Goal: Task Accomplishment & Management: Manage account settings

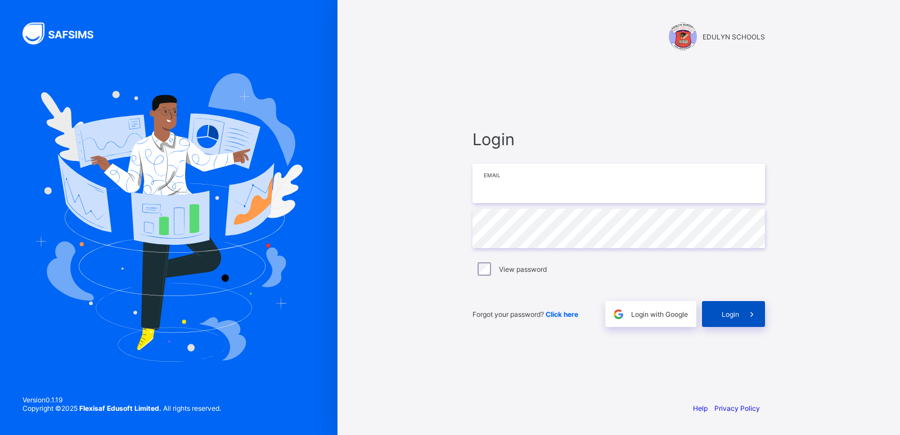
type input "**********"
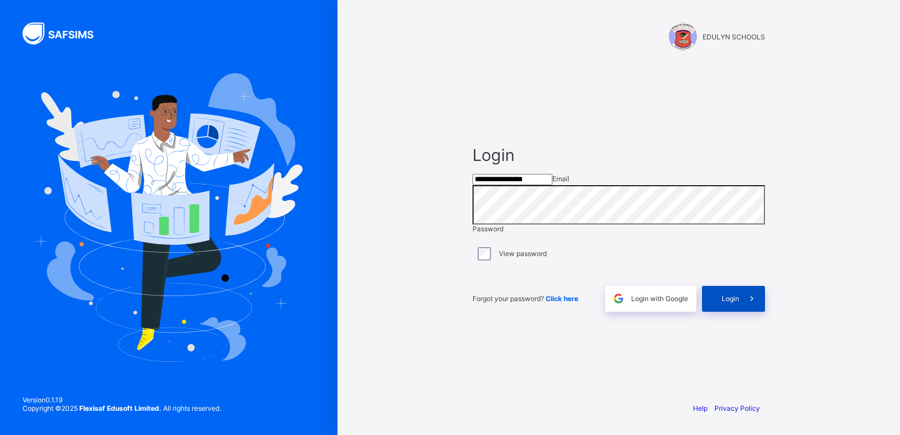
click at [725, 302] on span "Login" at bounding box center [729, 298] width 17 height 8
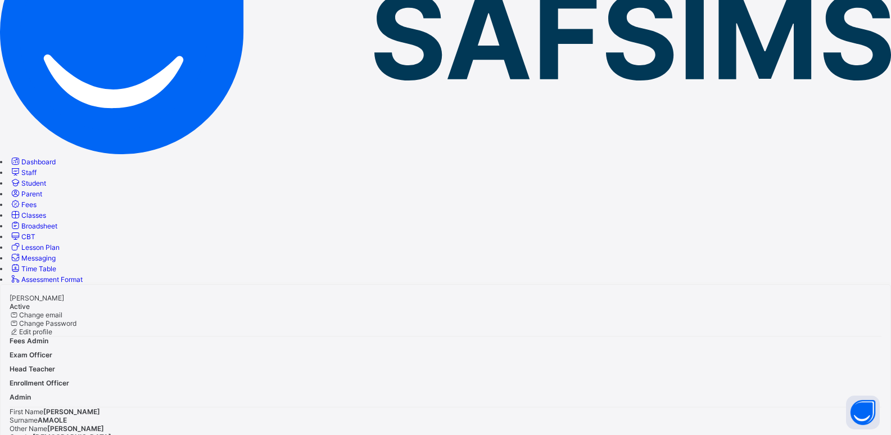
scroll to position [155, 0]
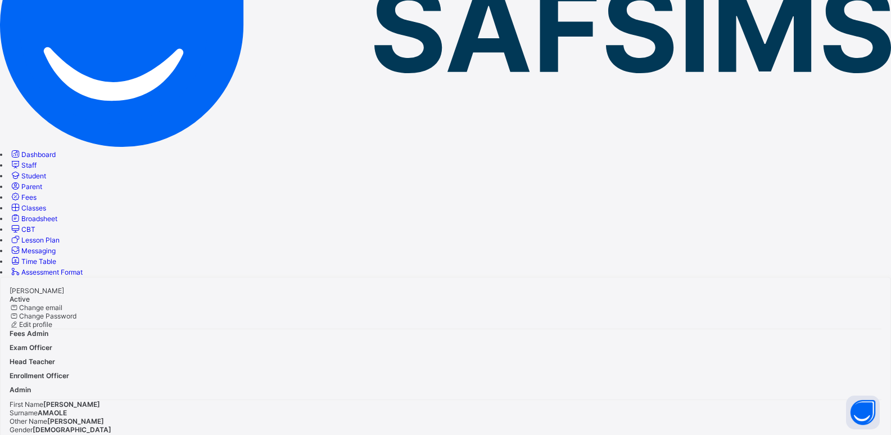
click at [46, 204] on span "Classes" at bounding box center [33, 208] width 25 height 8
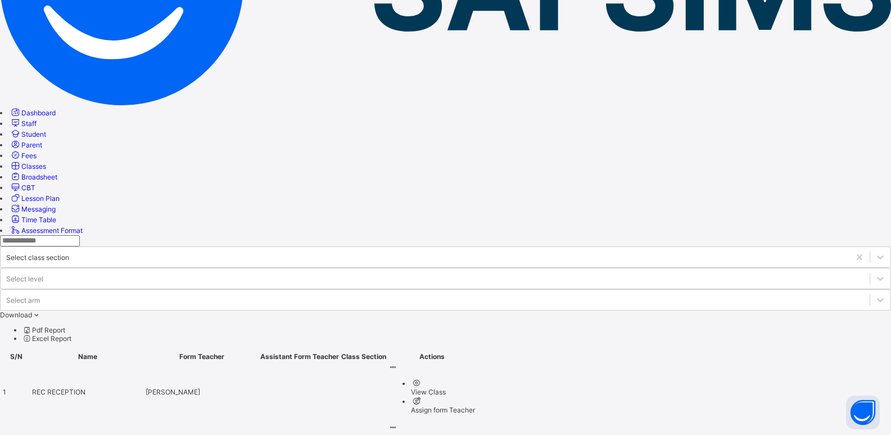
scroll to position [225, 0]
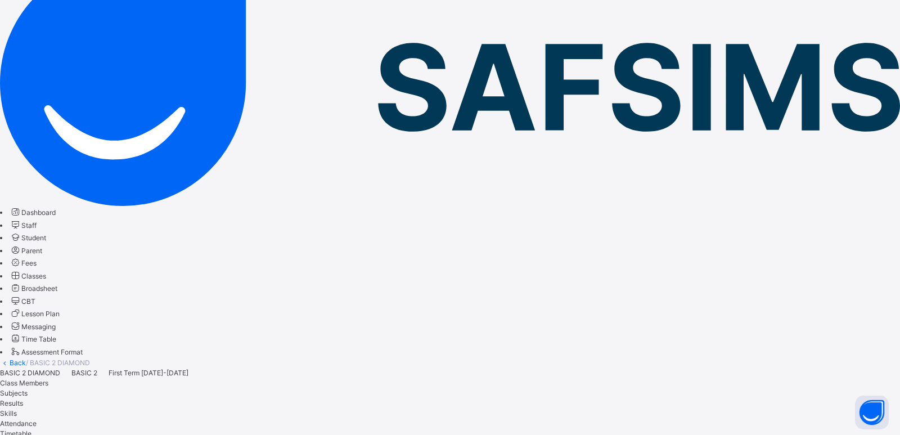
type input "***"
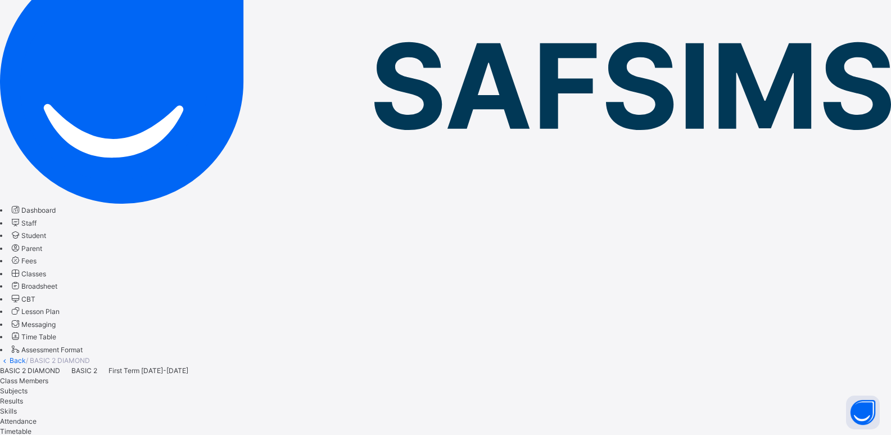
click at [28, 386] on span "Subjects" at bounding box center [14, 390] width 28 height 8
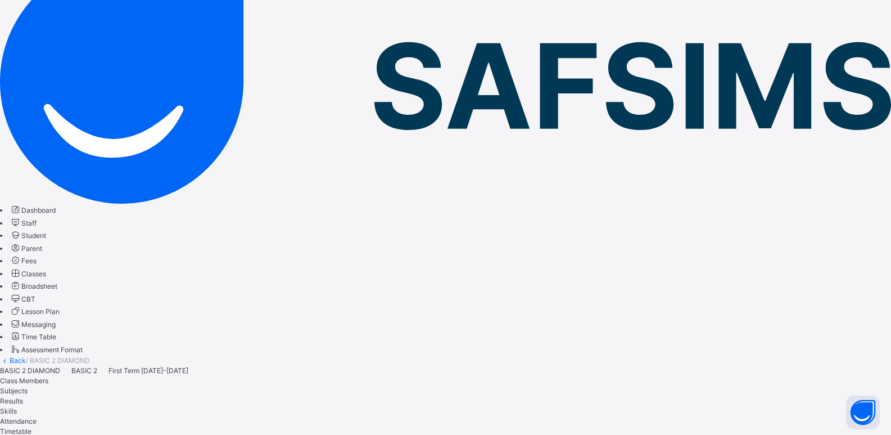
scroll to position [0, 0]
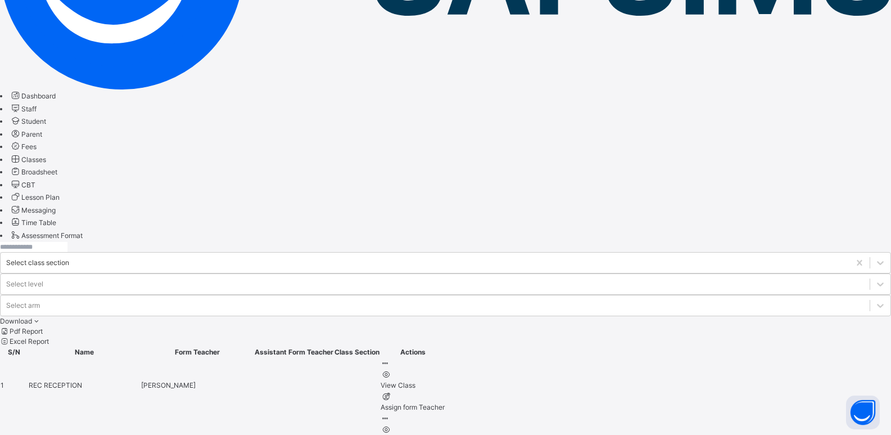
scroll to position [281, 0]
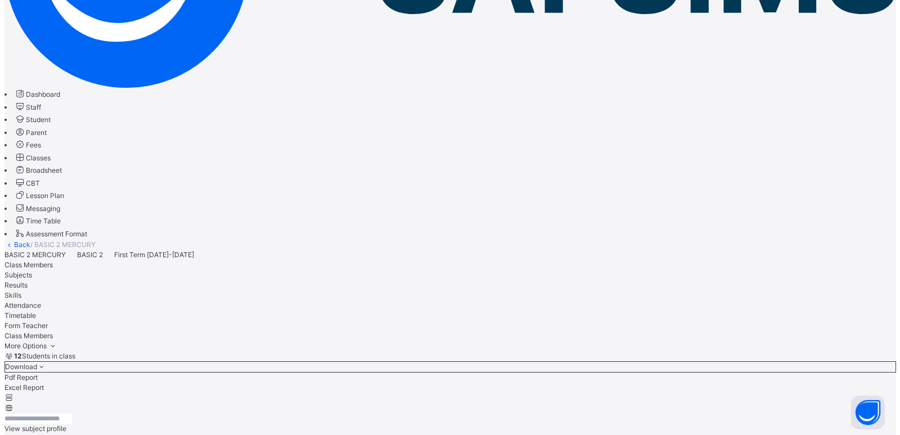
scroll to position [223, 0]
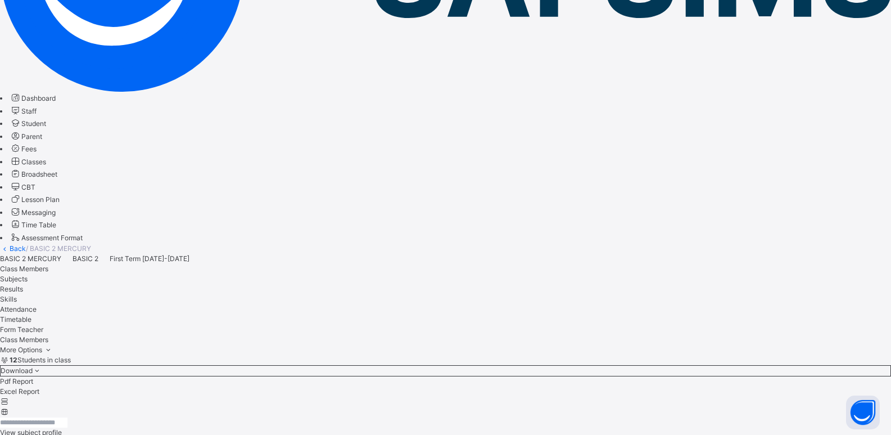
click at [37, 434] on span "Bulk upload" at bounding box center [18, 442] width 37 height 8
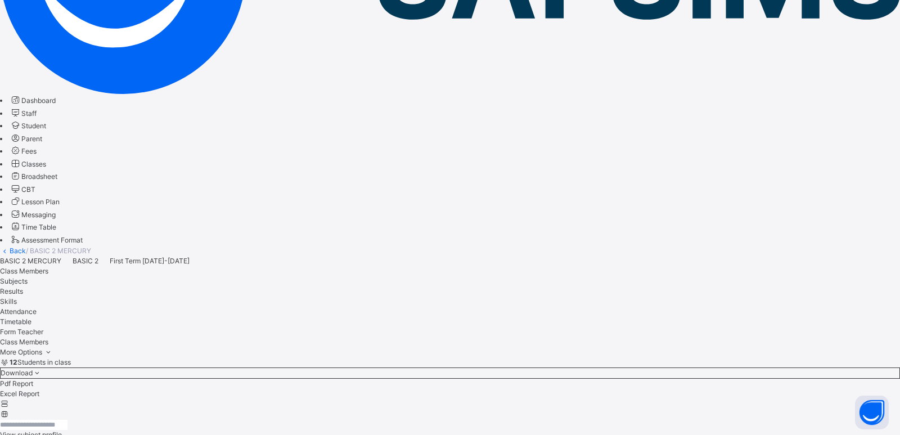
type input "**********"
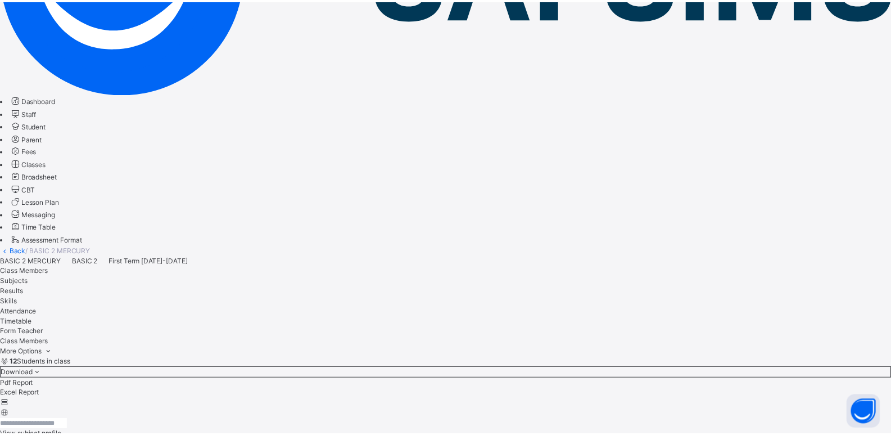
scroll to position [213, 0]
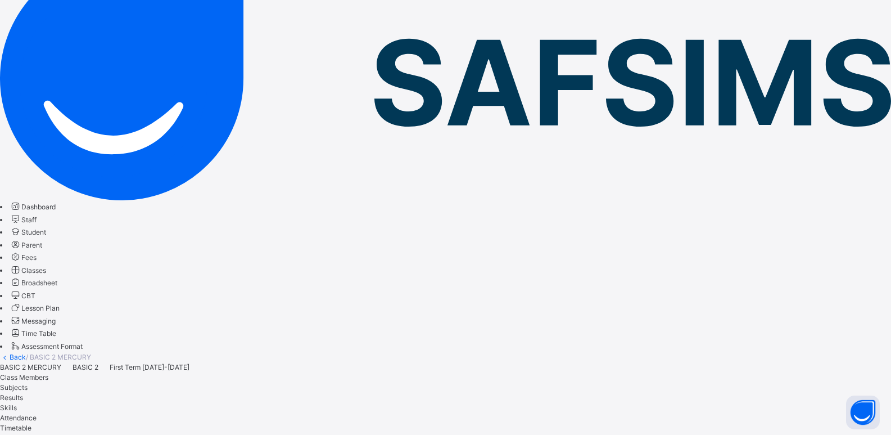
scroll to position [0, 0]
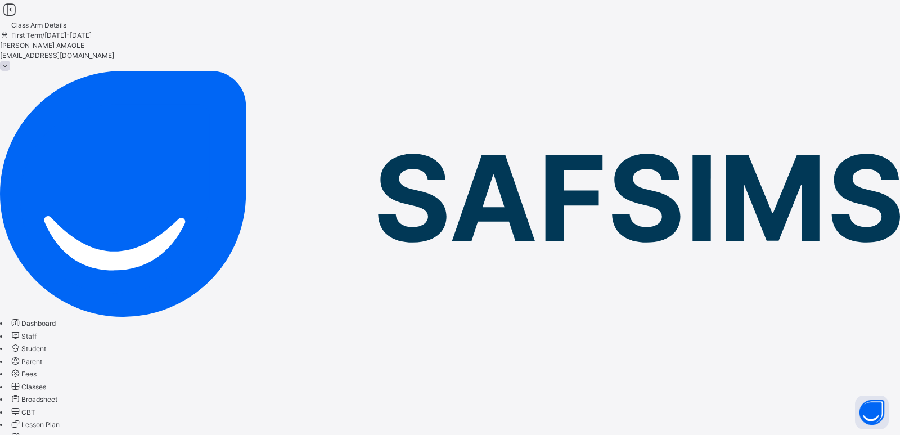
type input "**"
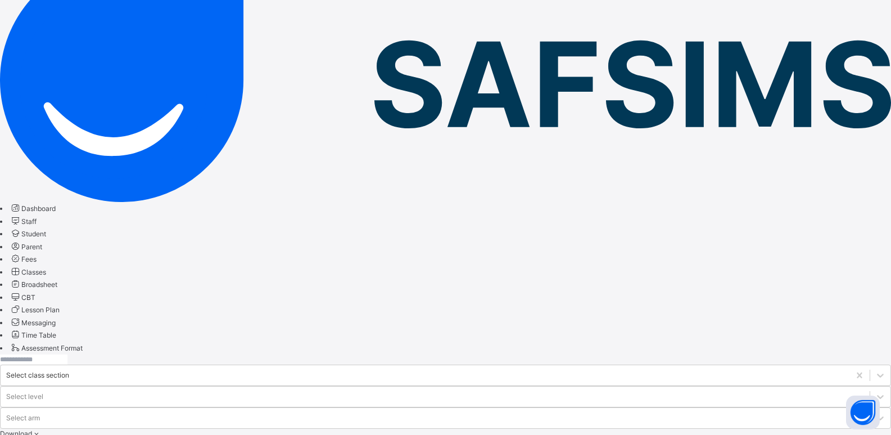
scroll to position [169, 0]
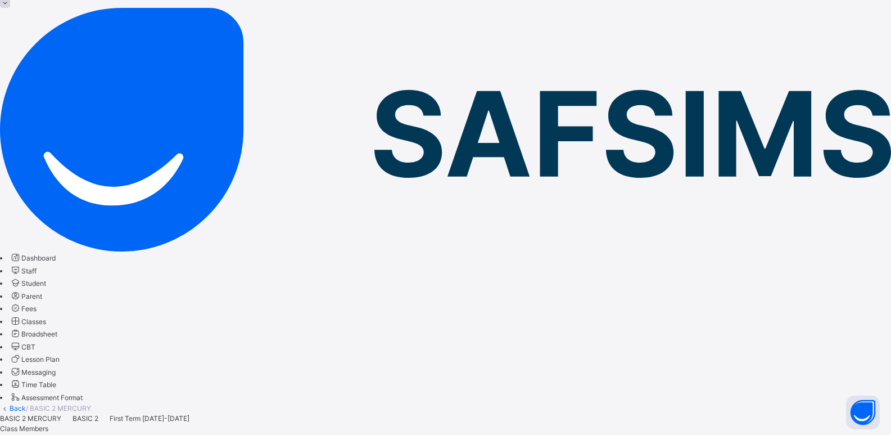
scroll to position [35, 0]
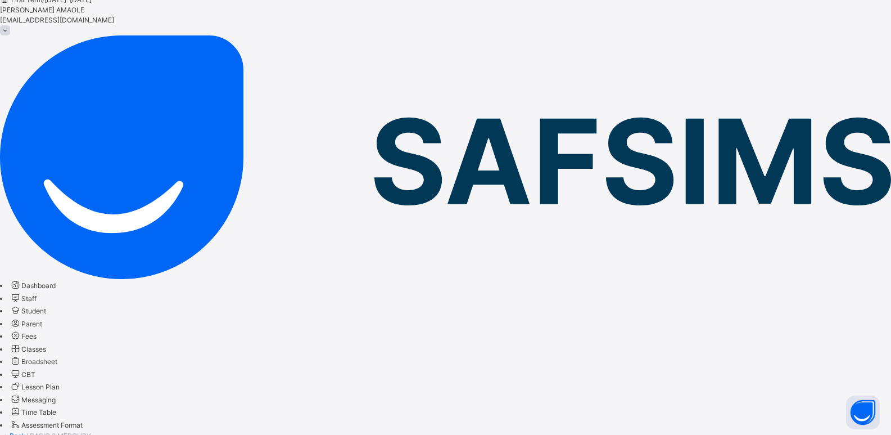
click at [26, 431] on link "Back" at bounding box center [18, 435] width 16 height 8
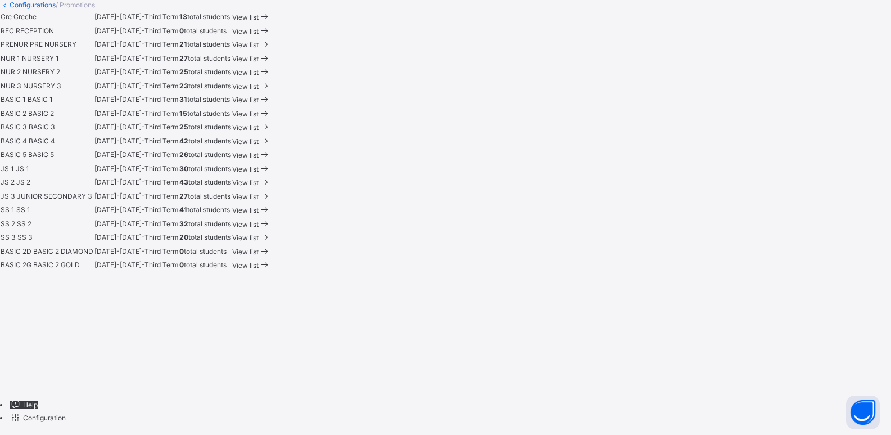
scroll to position [727, 0]
click at [16, 241] on span "SS 3" at bounding box center [8, 237] width 15 height 8
click at [259, 242] on span "View list" at bounding box center [245, 237] width 26 height 8
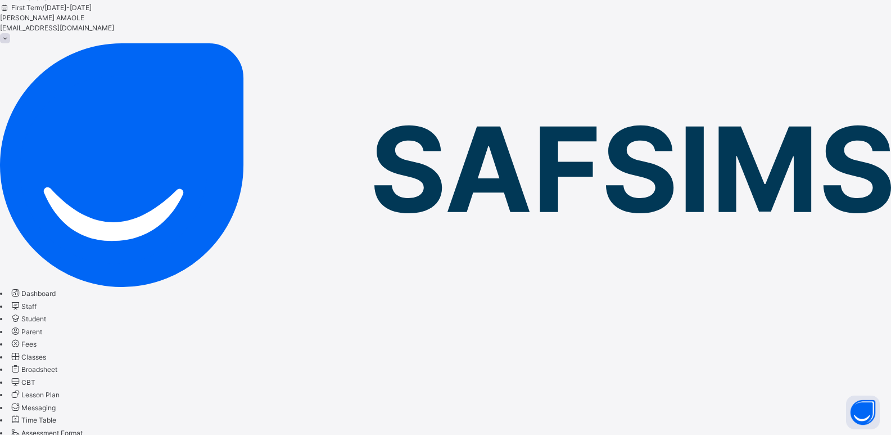
scroll to position [44, 0]
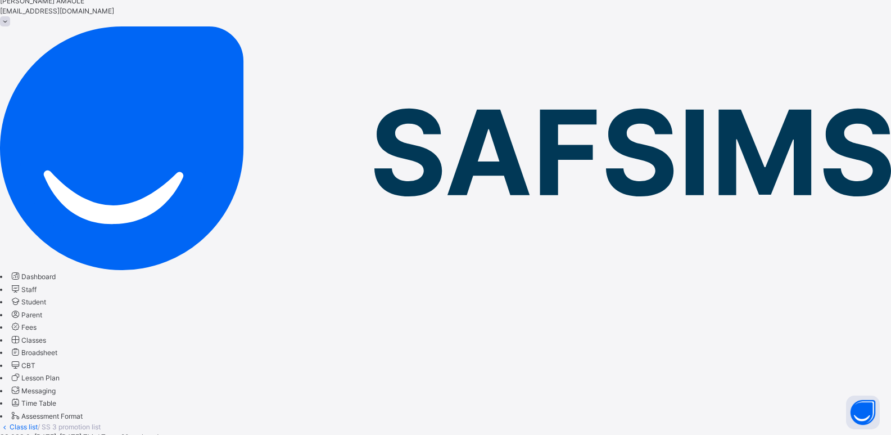
click at [38, 422] on link "Class list" at bounding box center [24, 426] width 28 height 8
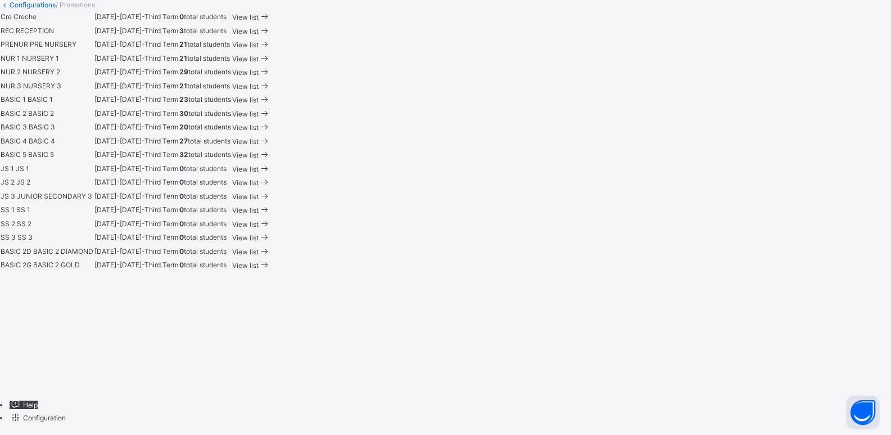
scroll to position [727, 0]
click at [259, 220] on span "View list" at bounding box center [245, 224] width 26 height 8
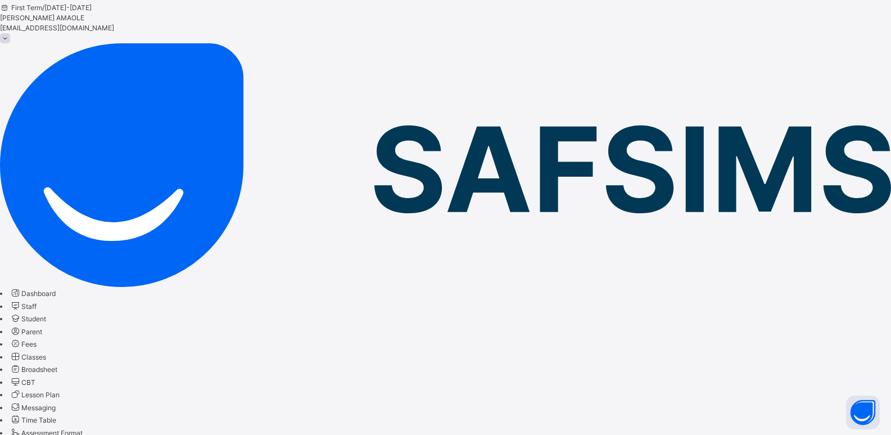
scroll to position [44, 0]
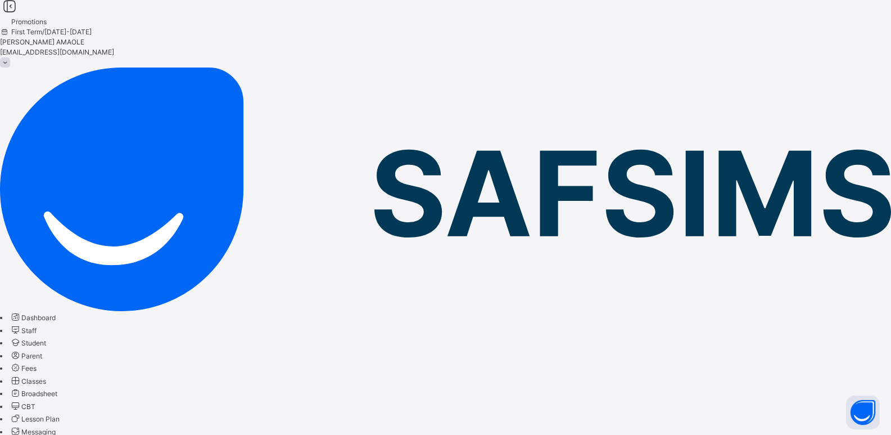
scroll to position [0, 0]
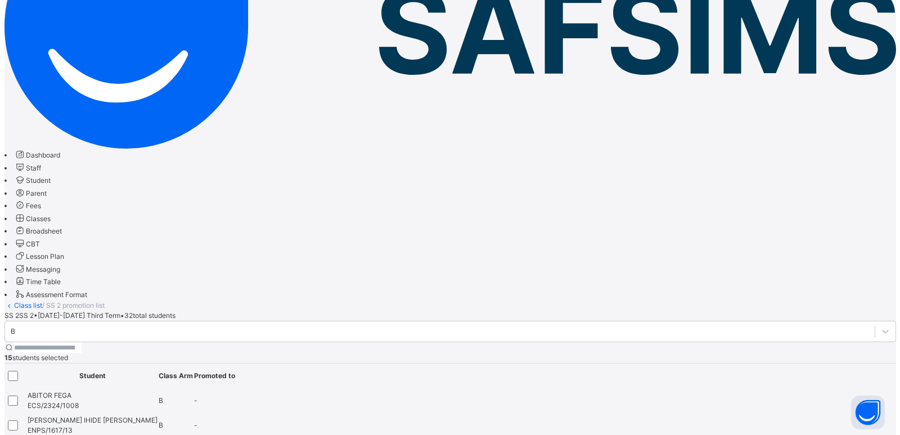
scroll to position [111, 0]
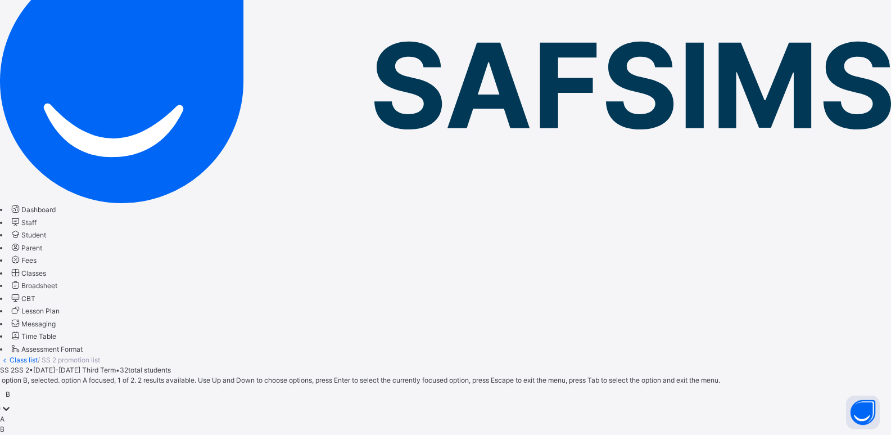
click at [10, 389] on div "B" at bounding box center [8, 394] width 4 height 10
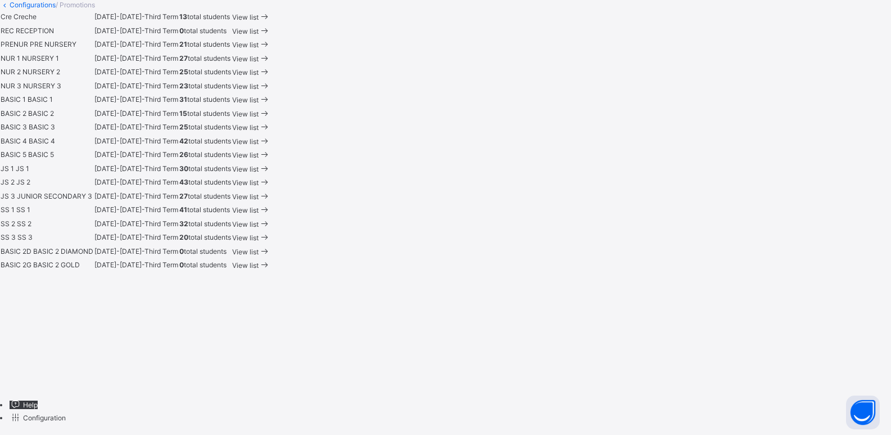
scroll to position [675, 0]
click at [259, 214] on span "View list" at bounding box center [245, 210] width 26 height 8
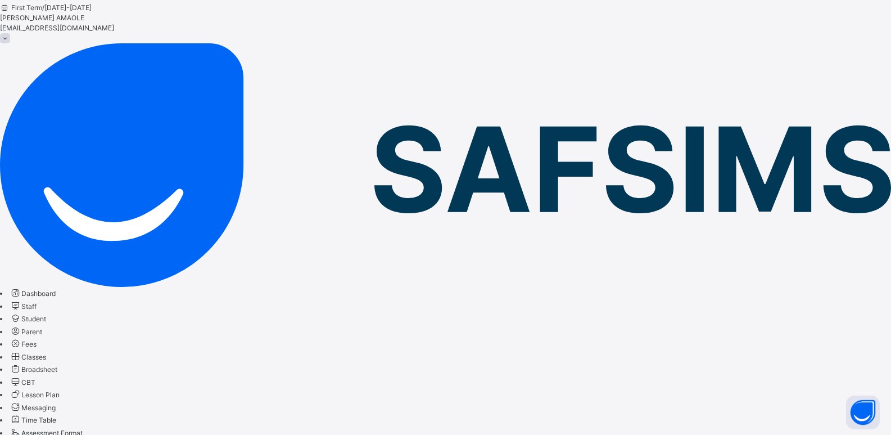
scroll to position [44, 0]
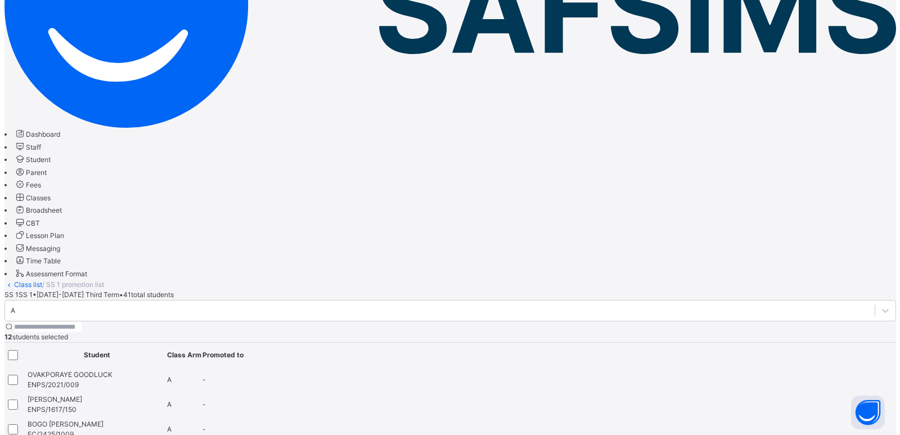
scroll to position [178, 0]
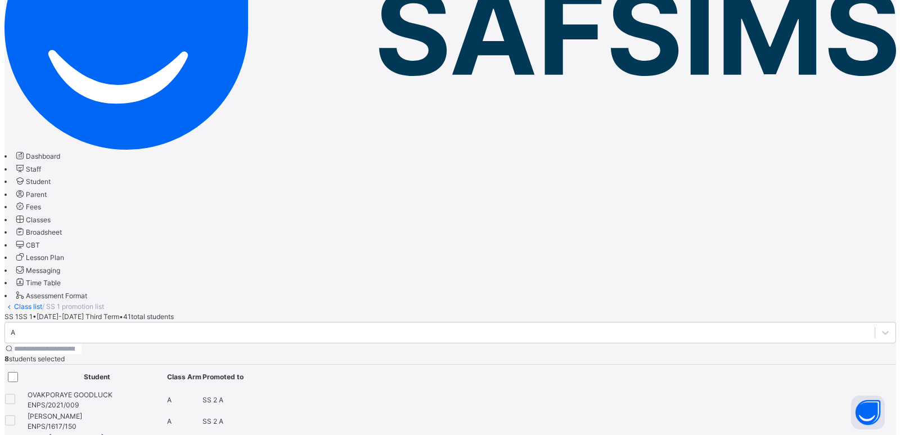
scroll to position [122, 0]
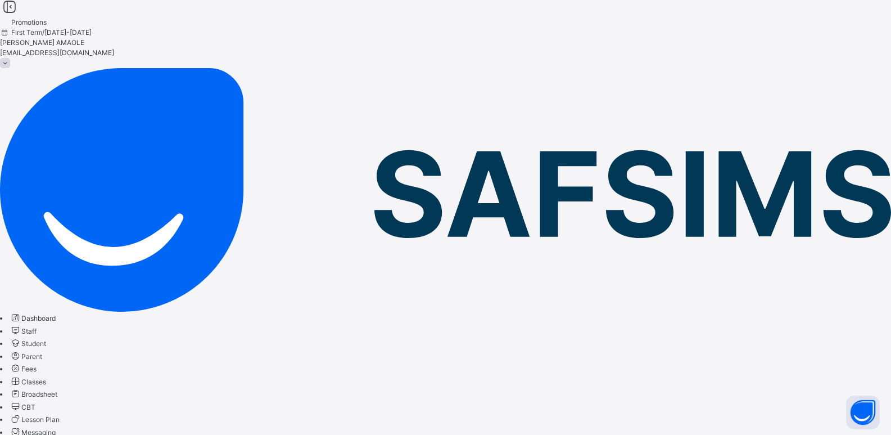
scroll to position [0, 0]
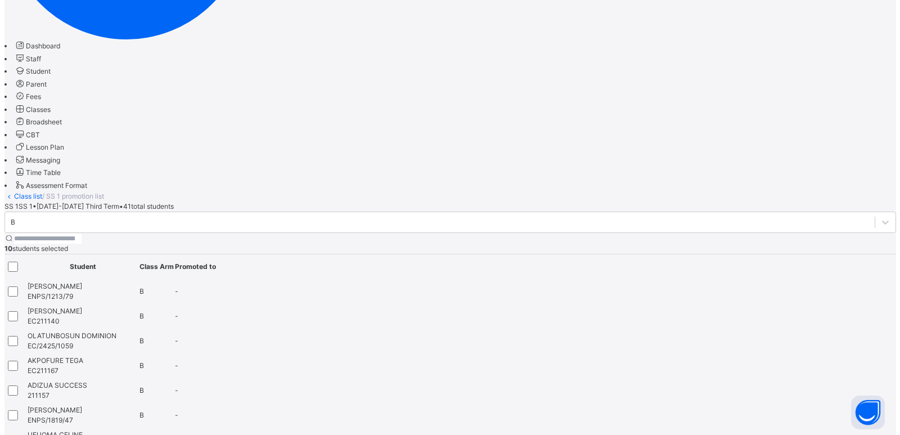
scroll to position [163, 0]
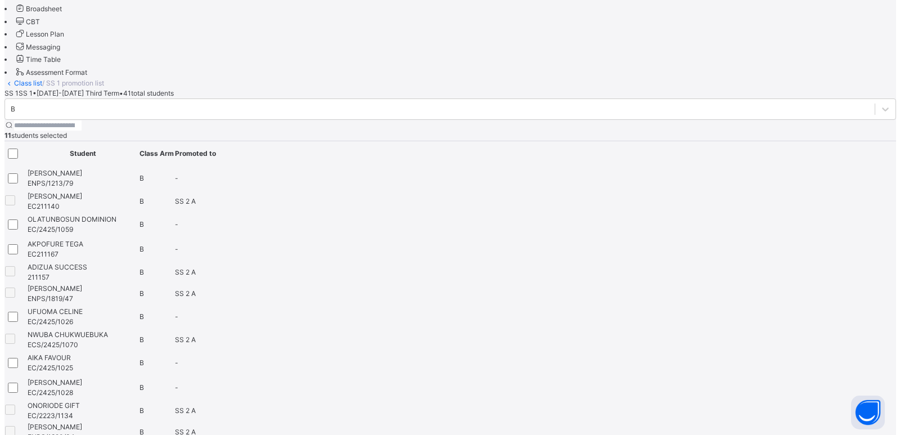
scroll to position [219, 0]
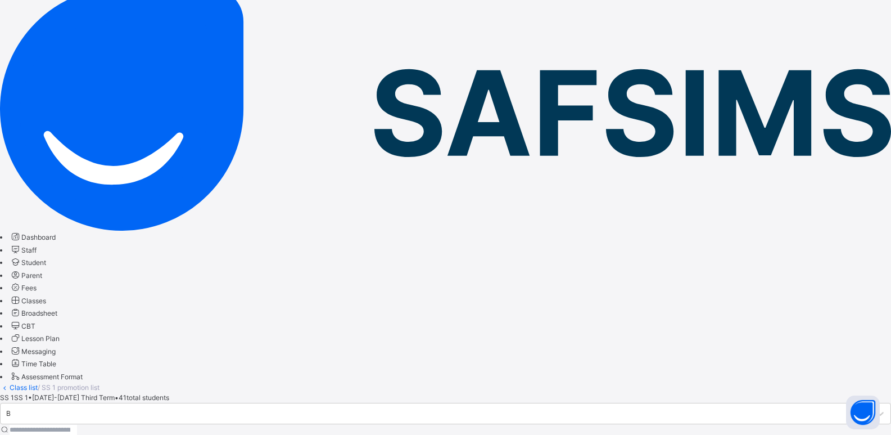
scroll to position [0, 0]
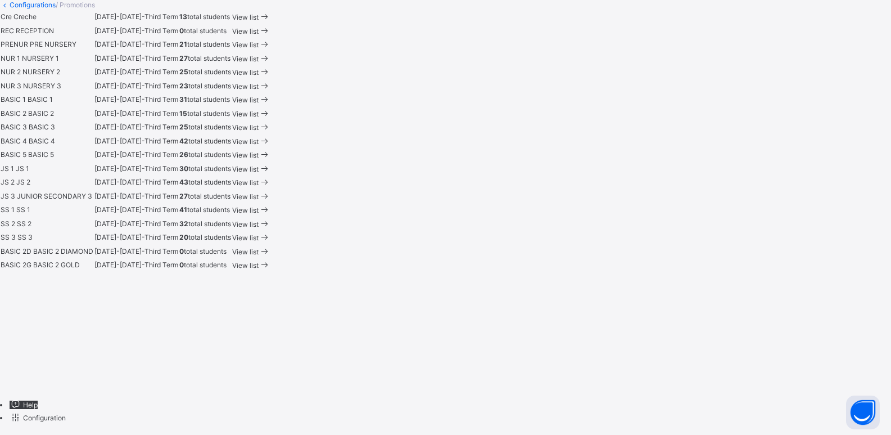
scroll to position [675, 0]
click at [271, 162] on td "View list" at bounding box center [251, 169] width 39 height 14
click at [259, 165] on span "View list" at bounding box center [245, 169] width 26 height 8
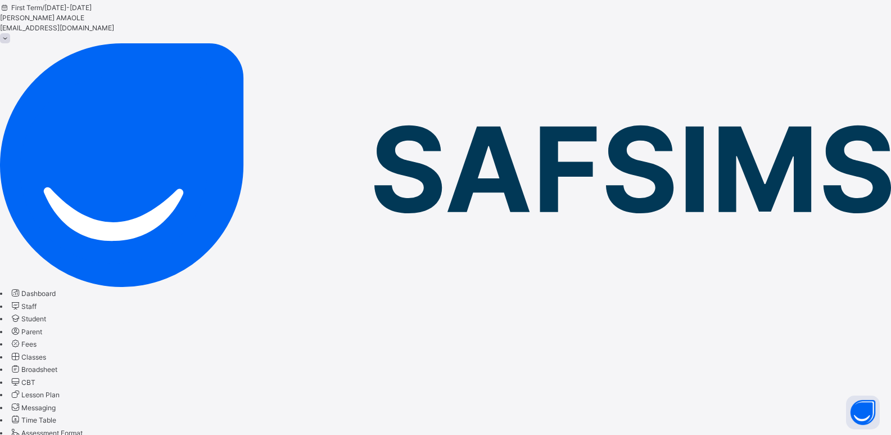
scroll to position [44, 0]
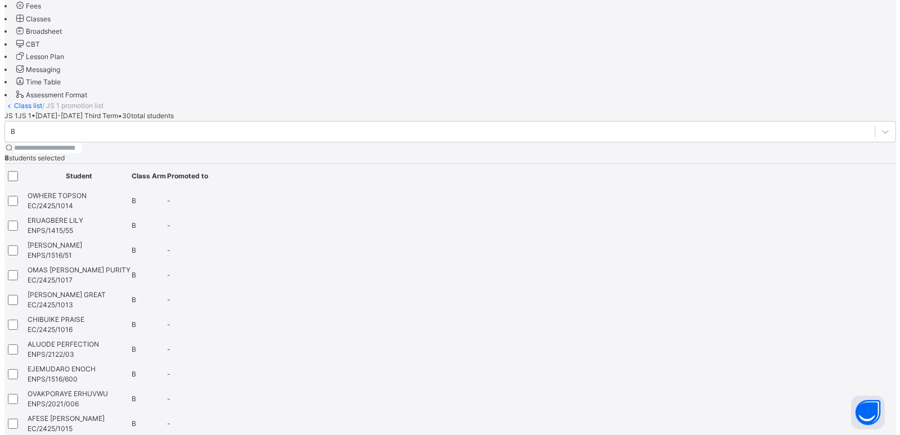
scroll to position [157, 0]
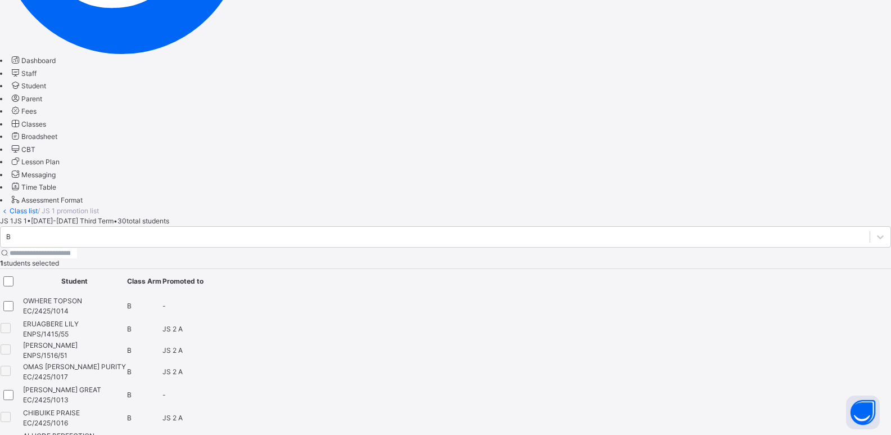
scroll to position [269, 0]
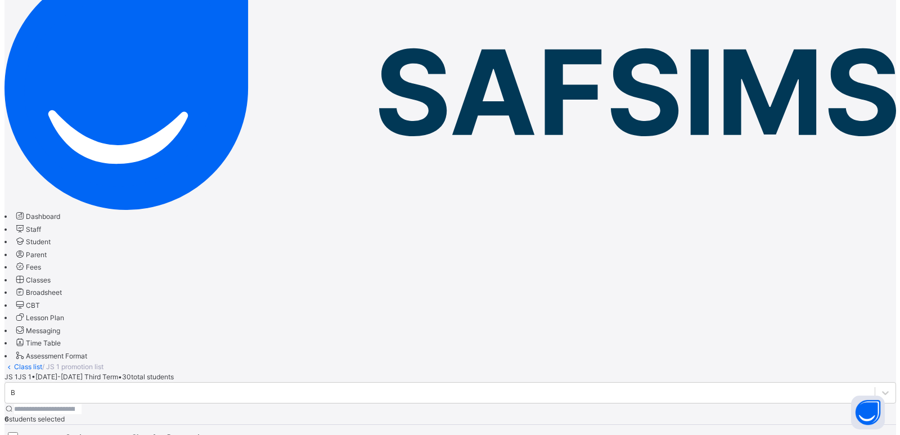
scroll to position [101, 0]
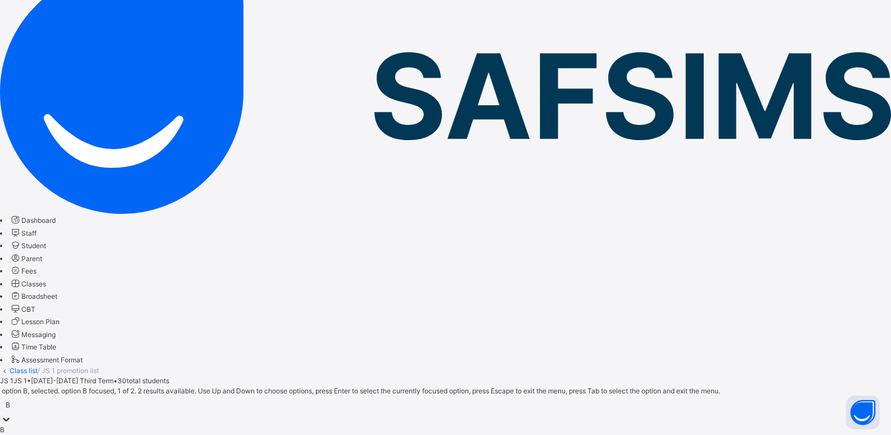
click at [10, 400] on div "B" at bounding box center [8, 405] width 4 height 10
click at [186, 434] on div "A" at bounding box center [445, 440] width 891 height 10
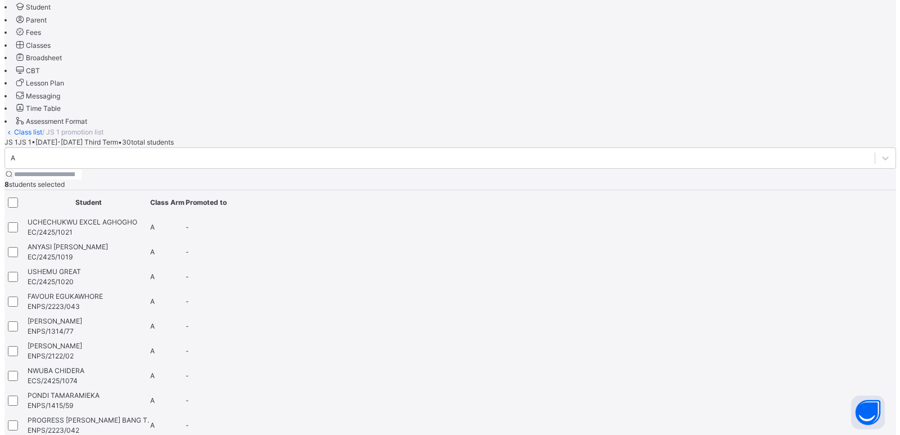
scroll to position [239, 0]
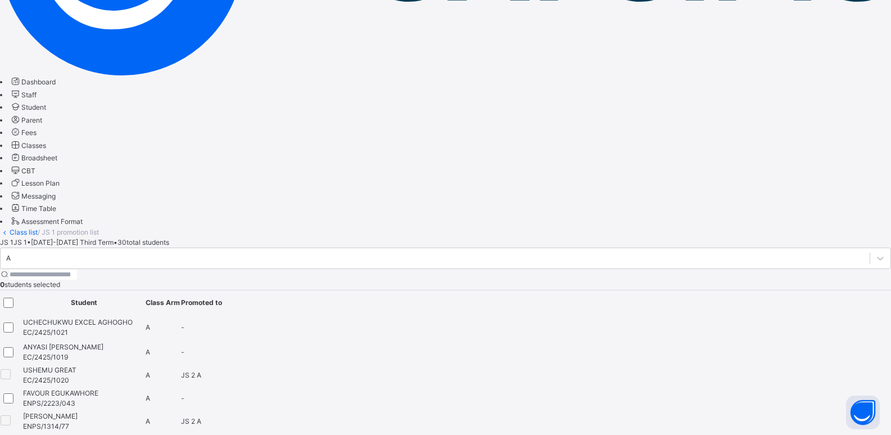
scroll to position [14, 0]
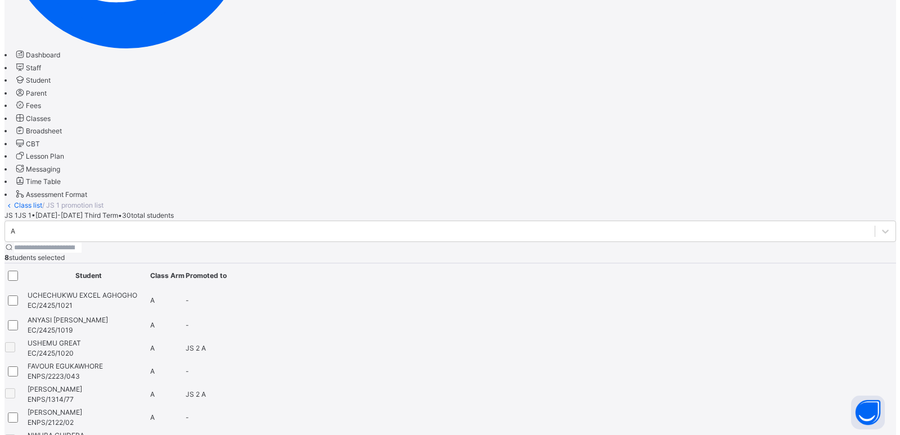
scroll to position [183, 0]
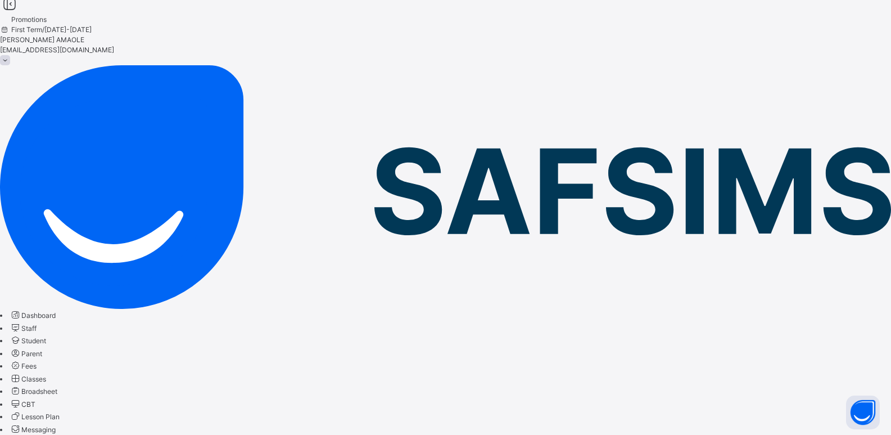
scroll to position [0, 0]
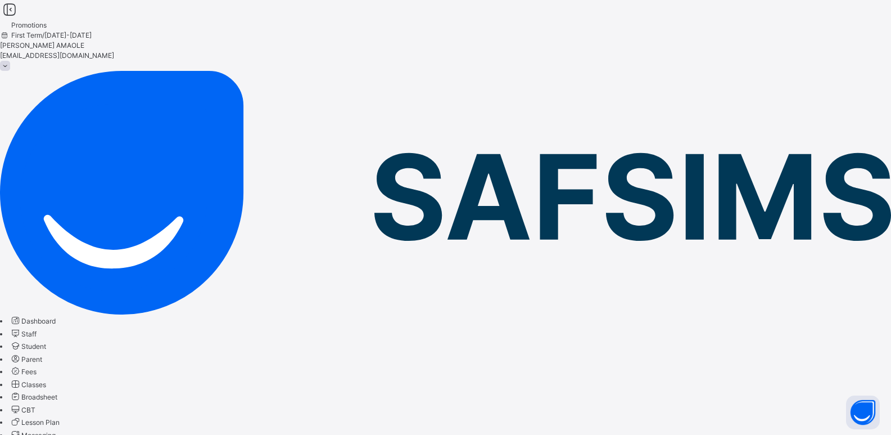
click at [46, 380] on span "Classes" at bounding box center [33, 384] width 25 height 8
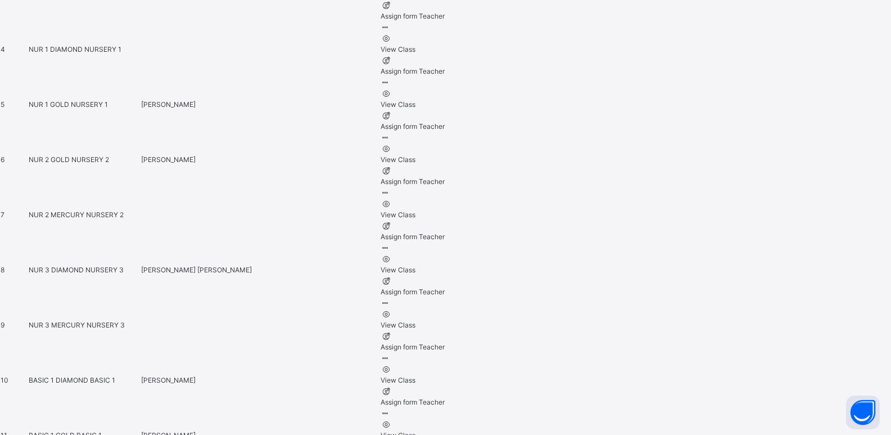
scroll to position [731, 0]
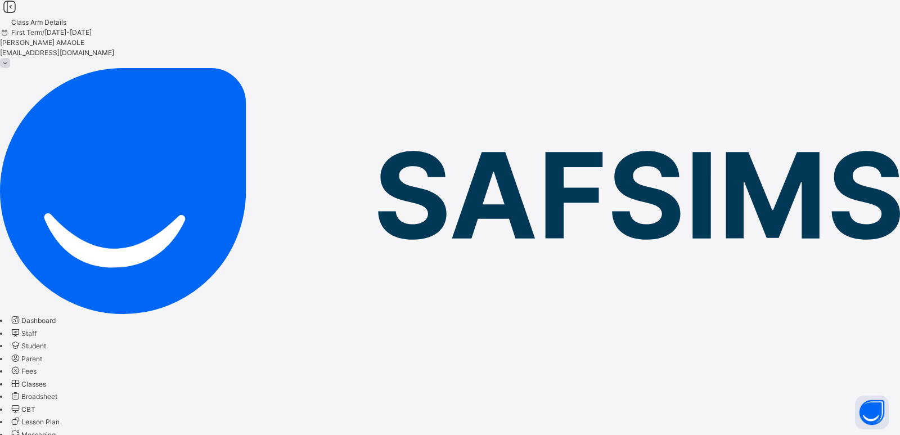
type input "***"
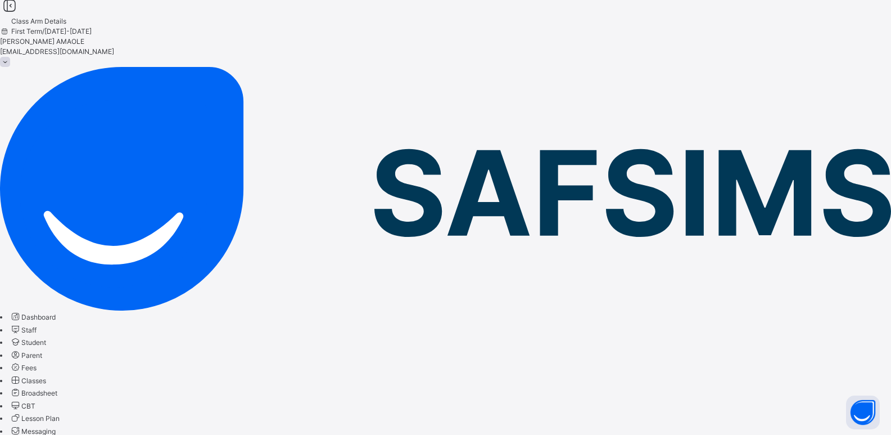
scroll to position [0, 0]
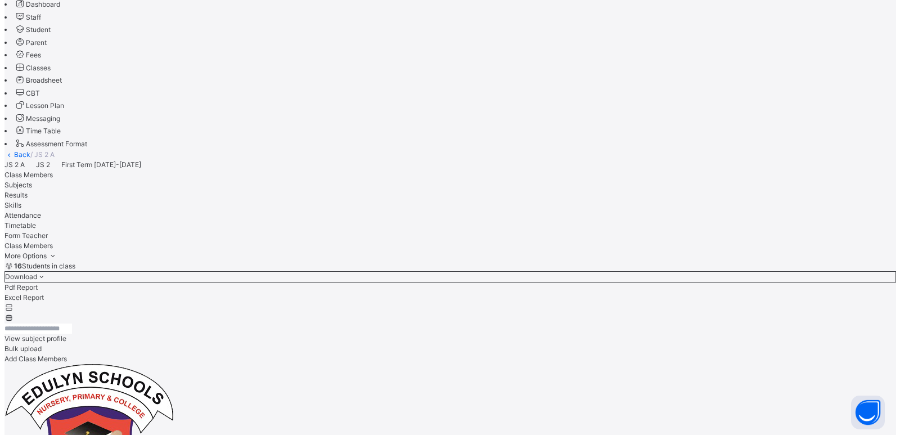
scroll to position [36, 0]
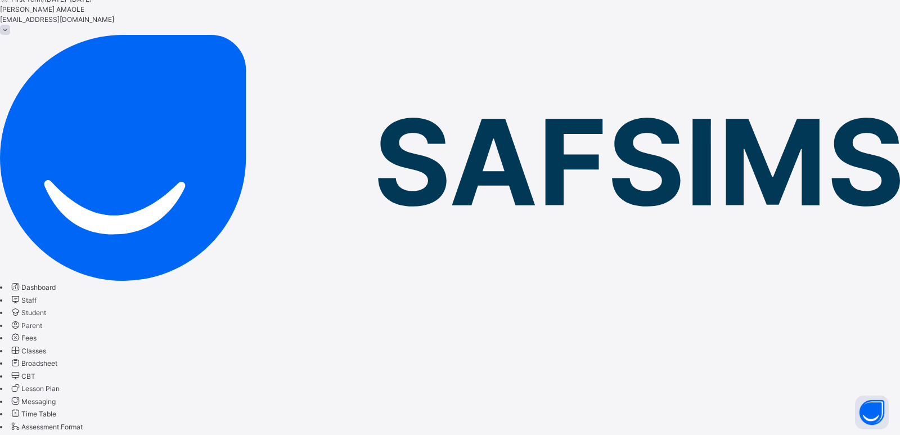
scroll to position [169, 0]
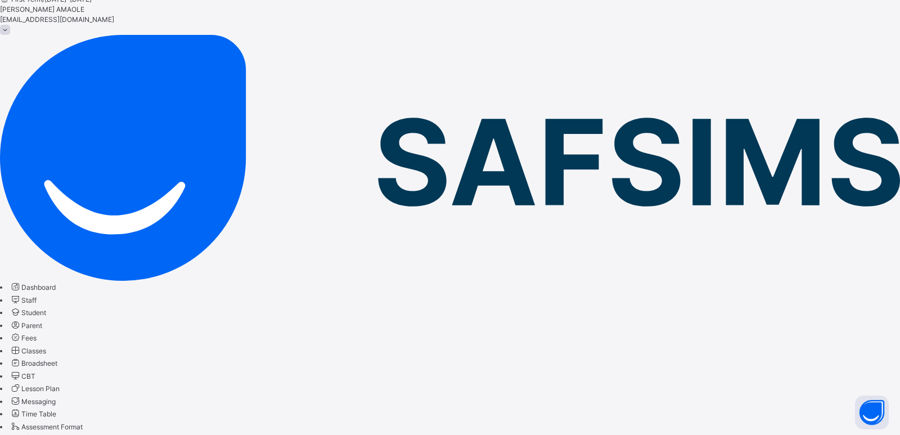
scroll to position [0, 0]
type input "**********"
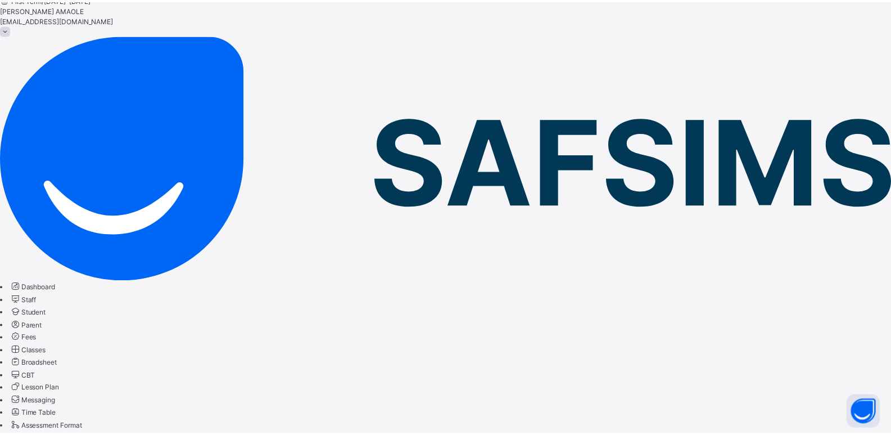
scroll to position [213, 0]
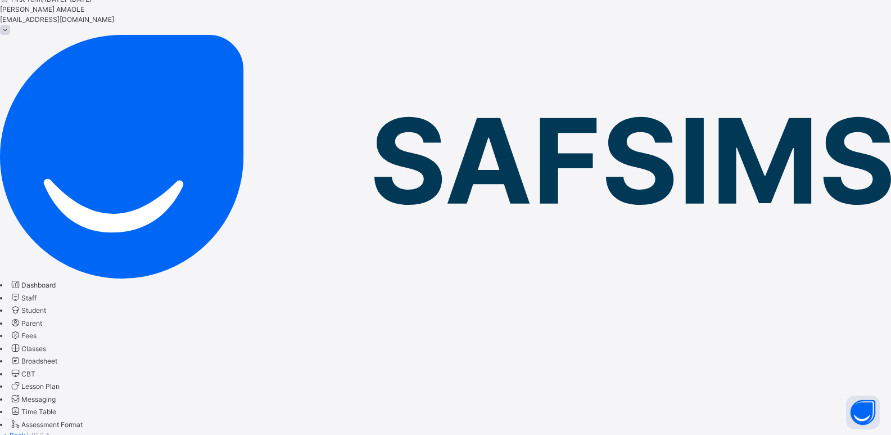
click at [26, 431] on link "Back" at bounding box center [18, 435] width 16 height 8
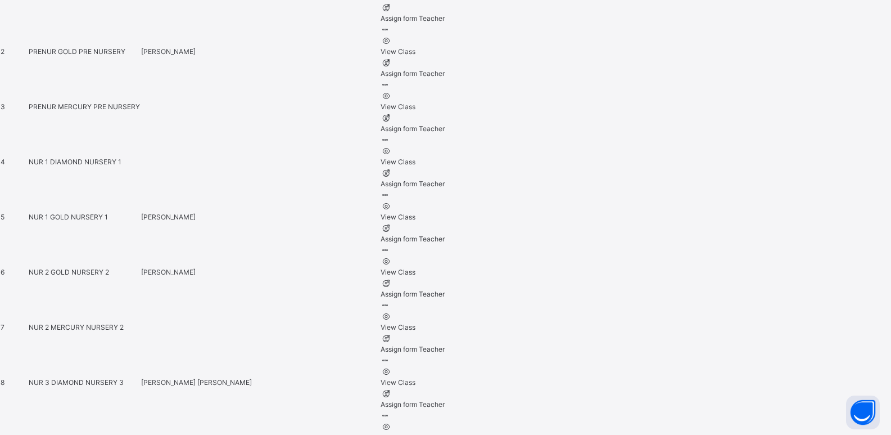
scroll to position [618, 0]
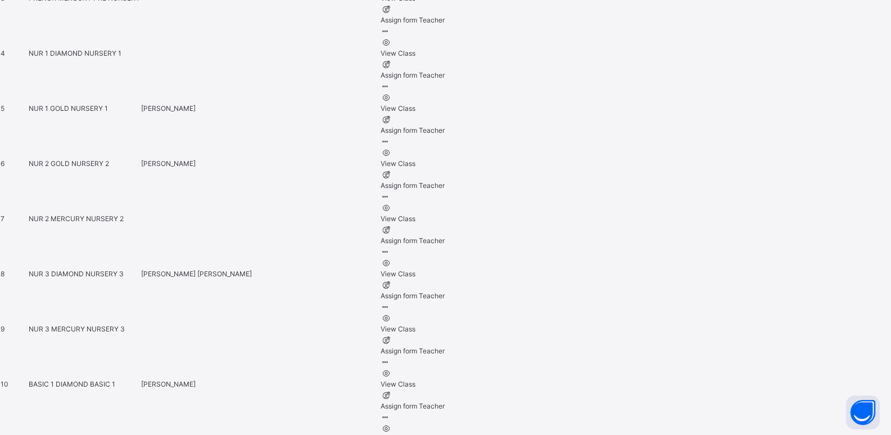
scroll to position [787, 0]
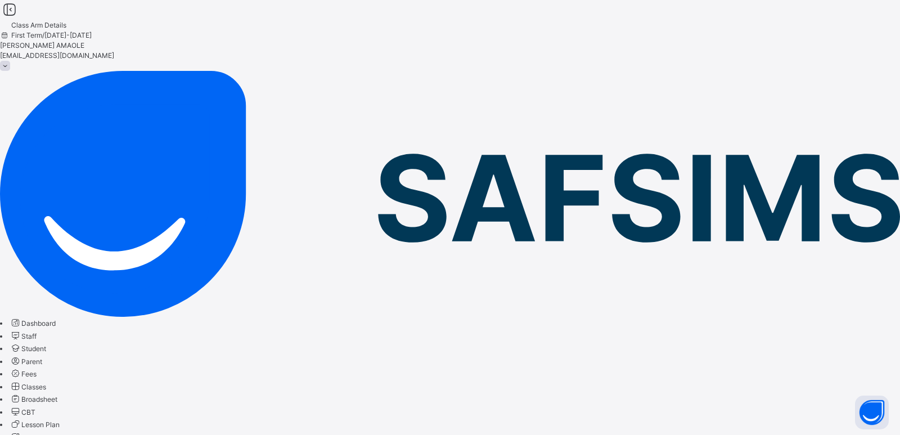
type input "***"
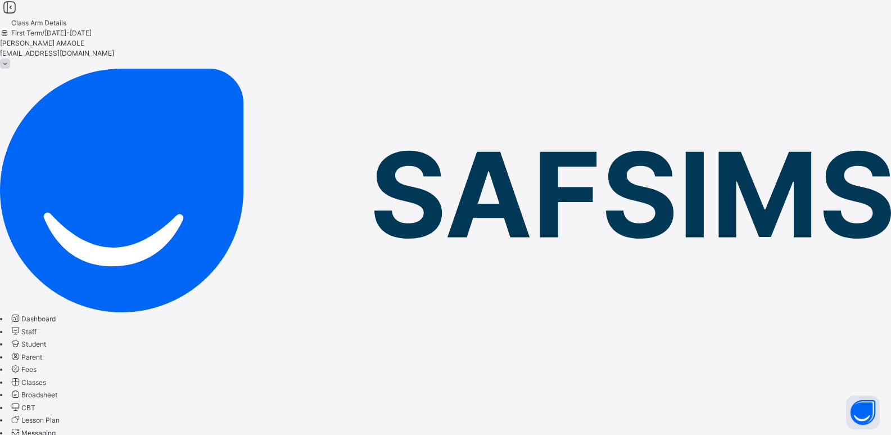
scroll to position [3, 0]
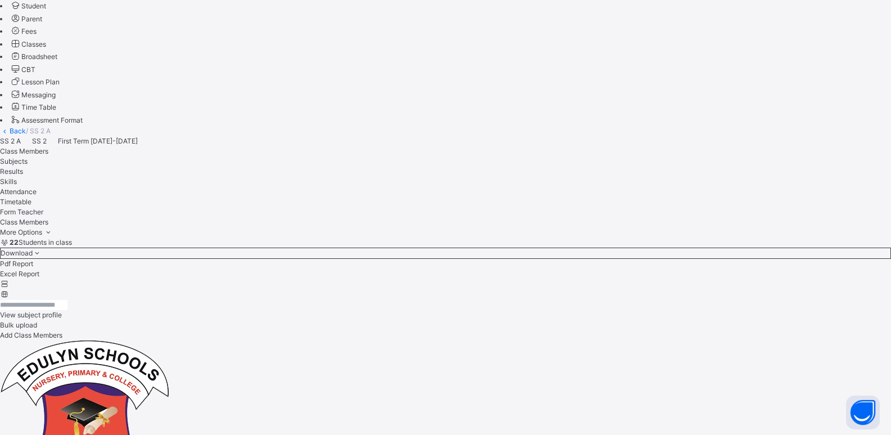
scroll to position [396, 0]
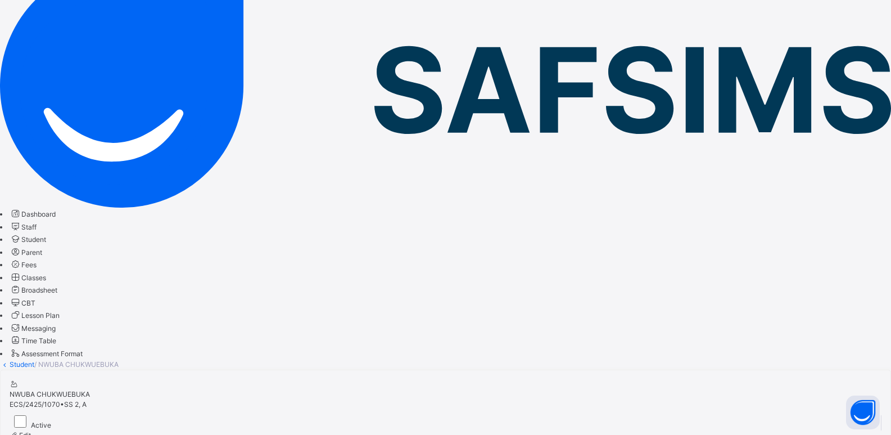
scroll to position [3, 0]
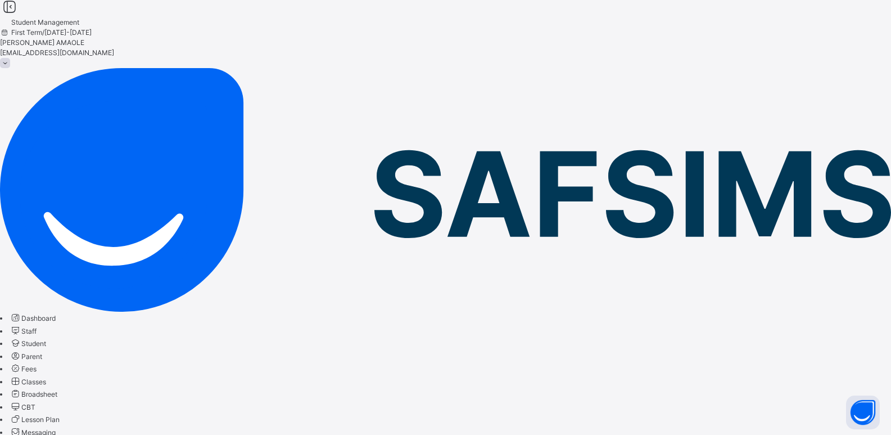
select select "**"
type input "**********"
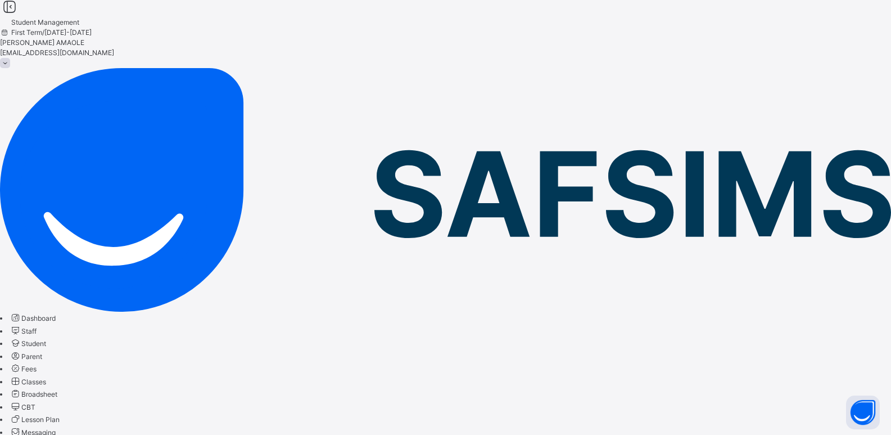
scroll to position [427, 0]
type input "******"
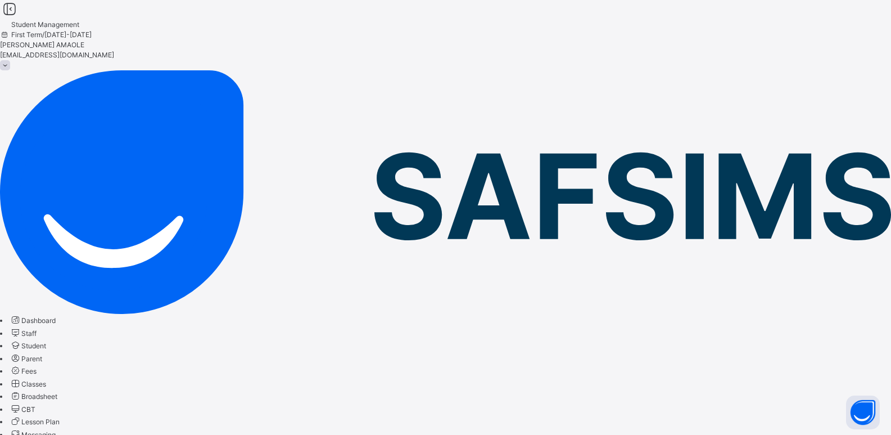
scroll to position [0, 0]
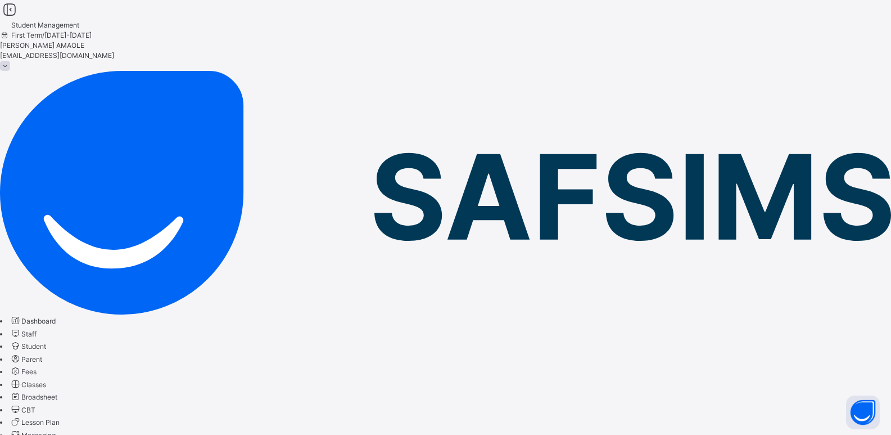
click at [46, 380] on span "Classes" at bounding box center [33, 384] width 25 height 8
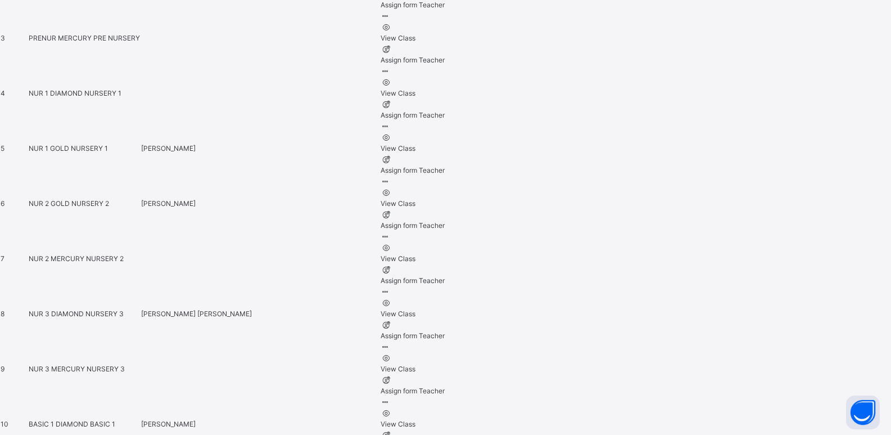
scroll to position [787, 0]
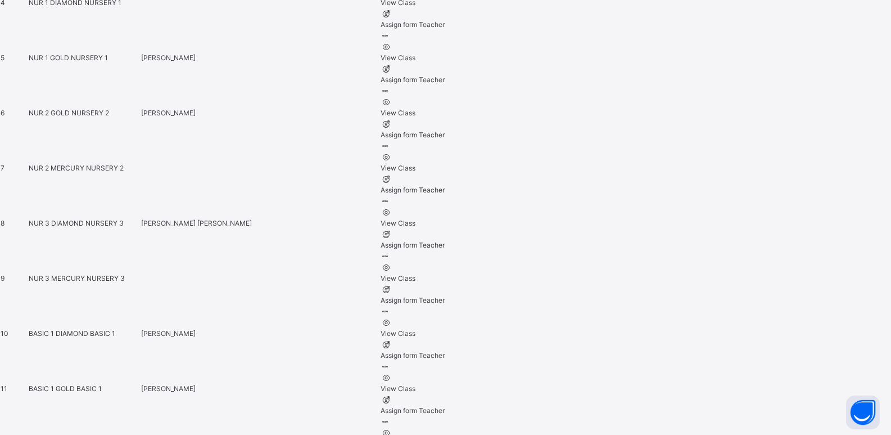
scroll to position [825, 0]
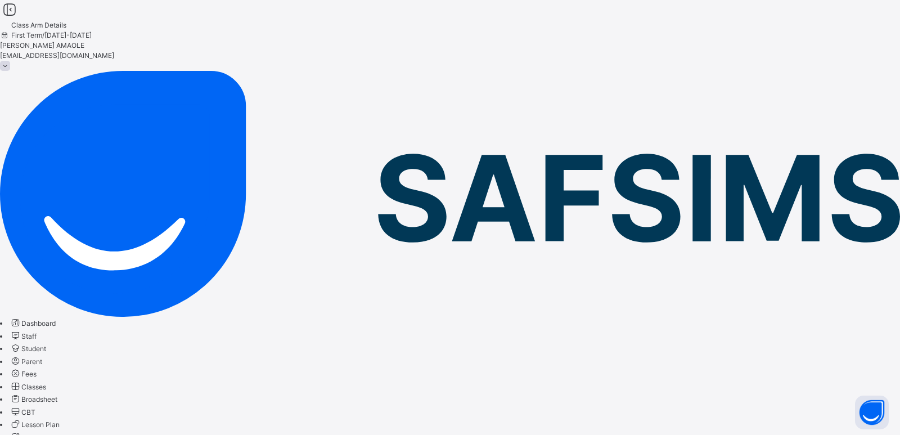
type input "**"
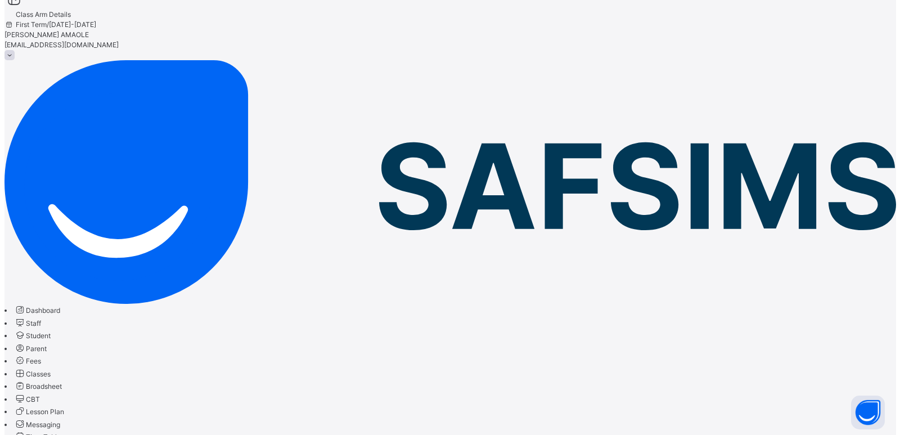
scroll to position [14, 0]
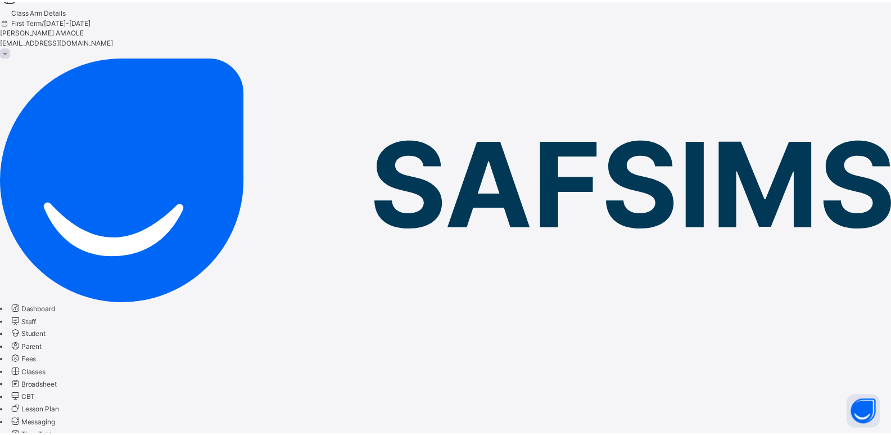
scroll to position [0, 0]
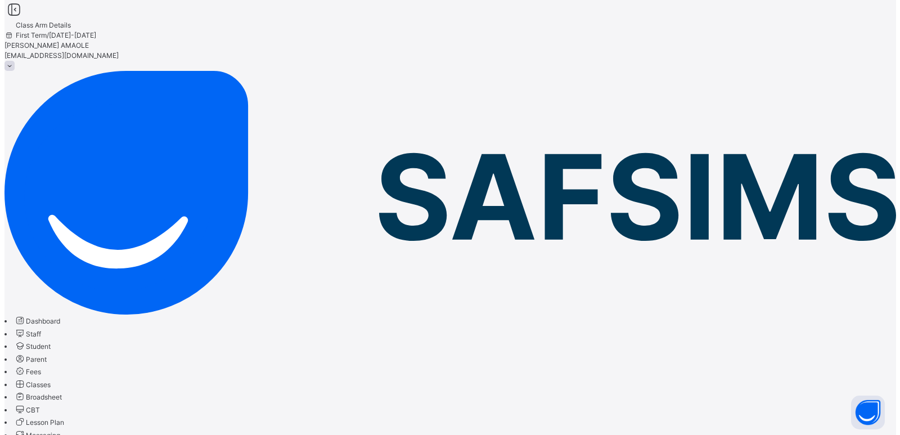
scroll to position [14, 0]
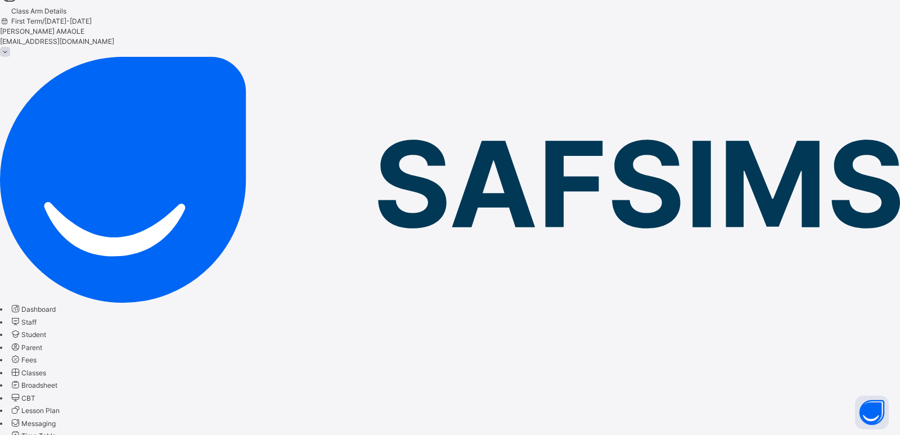
scroll to position [0, 0]
drag, startPoint x: 414, startPoint y: 331, endPoint x: 390, endPoint y: 296, distance: 41.6
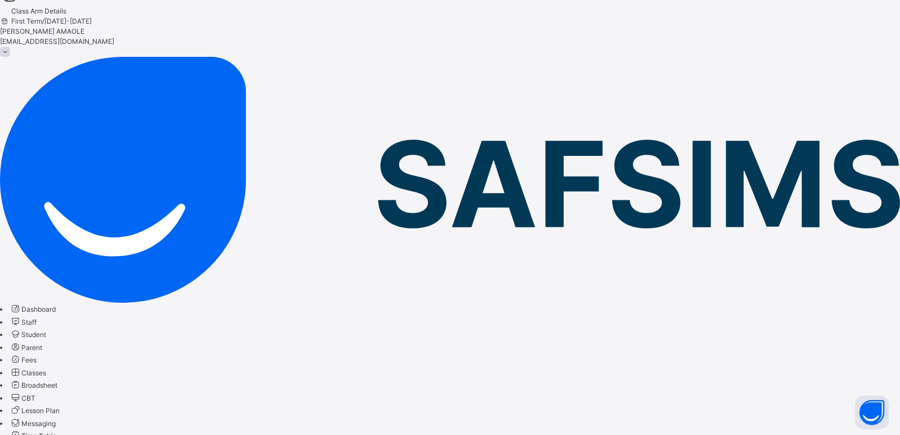
scroll to position [0, 0]
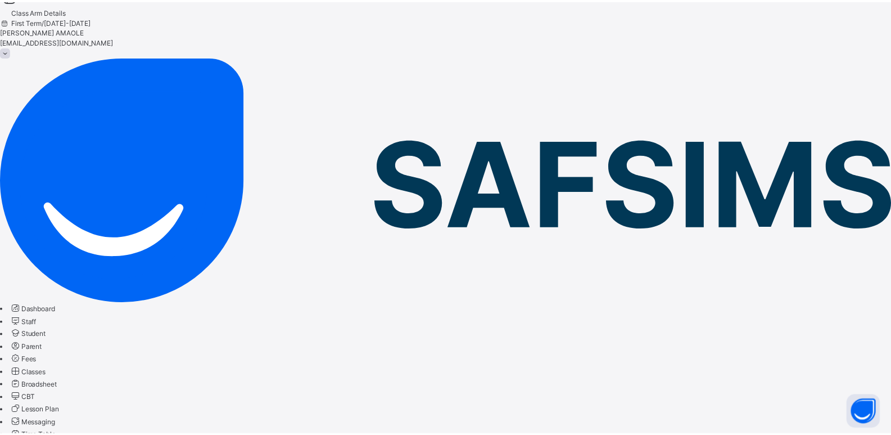
scroll to position [473, 0]
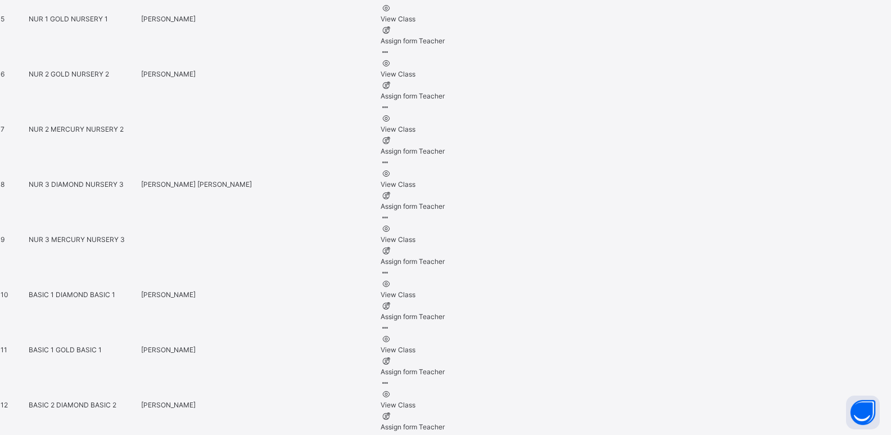
scroll to position [825, 0]
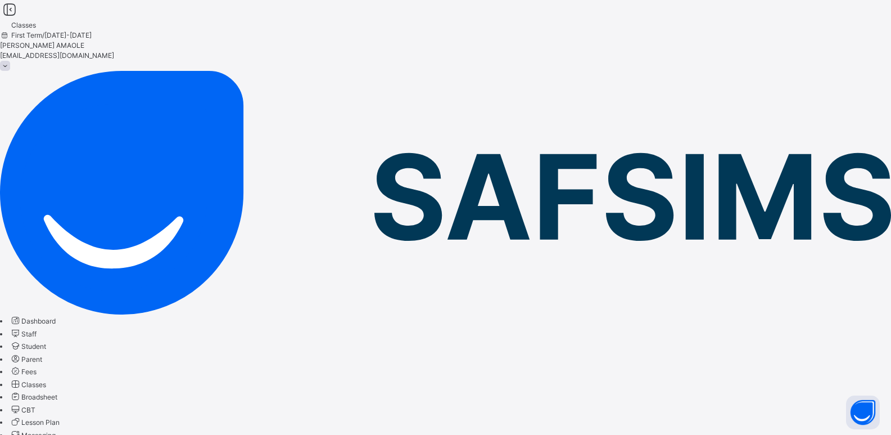
type input "**"
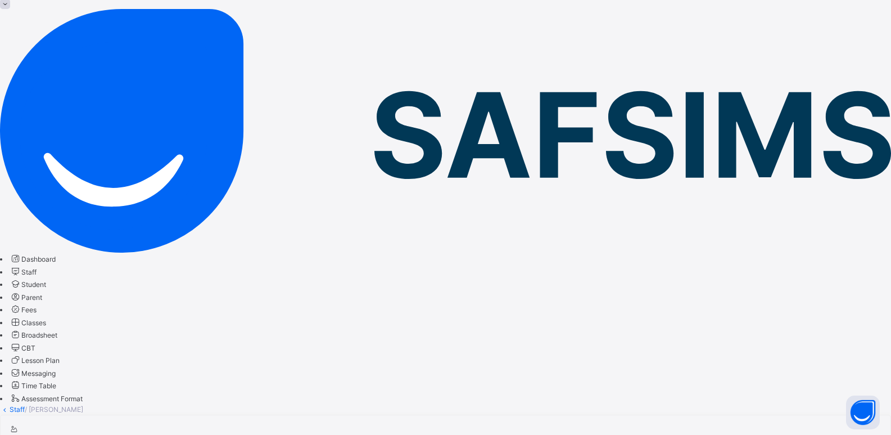
scroll to position [45, 0]
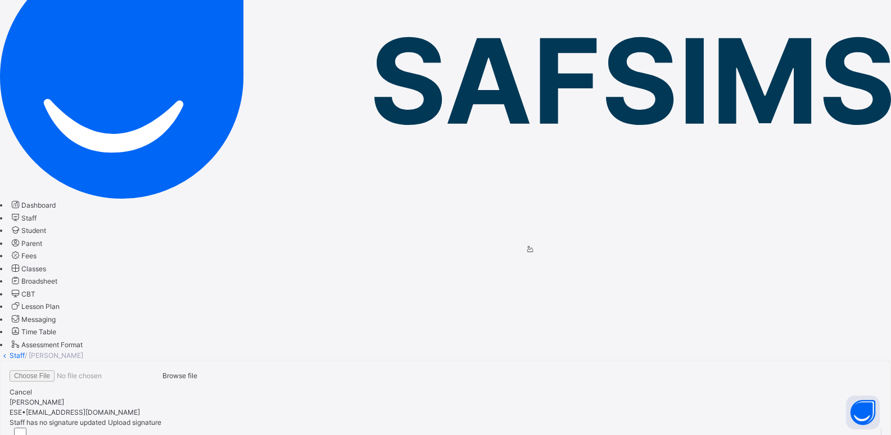
scroll to position [73, 0]
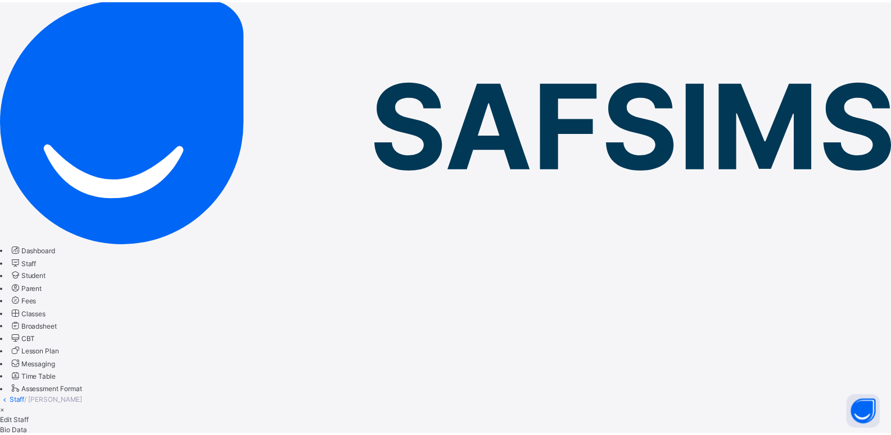
scroll to position [0, 0]
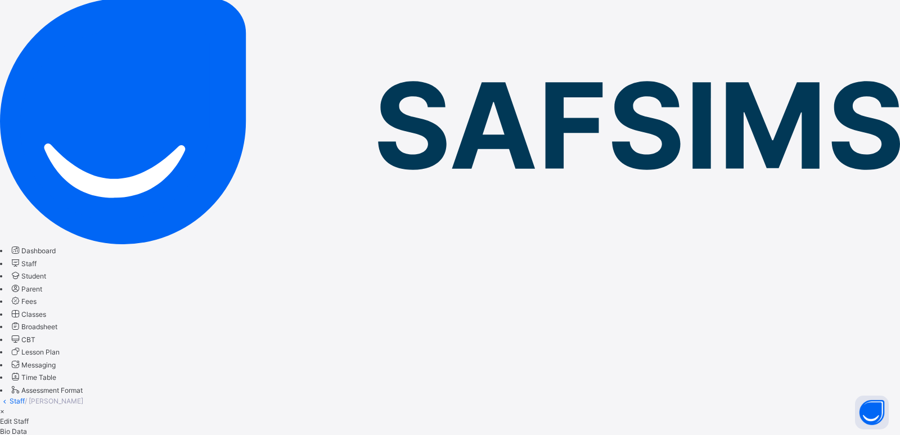
click at [862, 406] on div "×" at bounding box center [450, 411] width 900 height 10
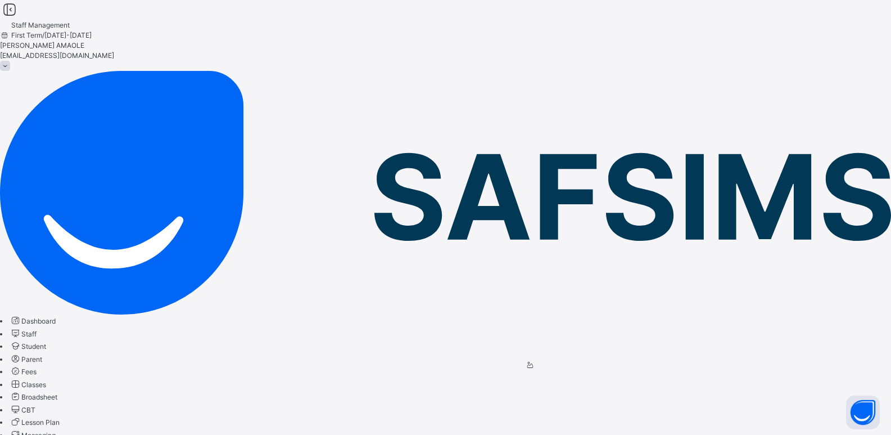
click at [46, 380] on span "Classes" at bounding box center [33, 384] width 25 height 8
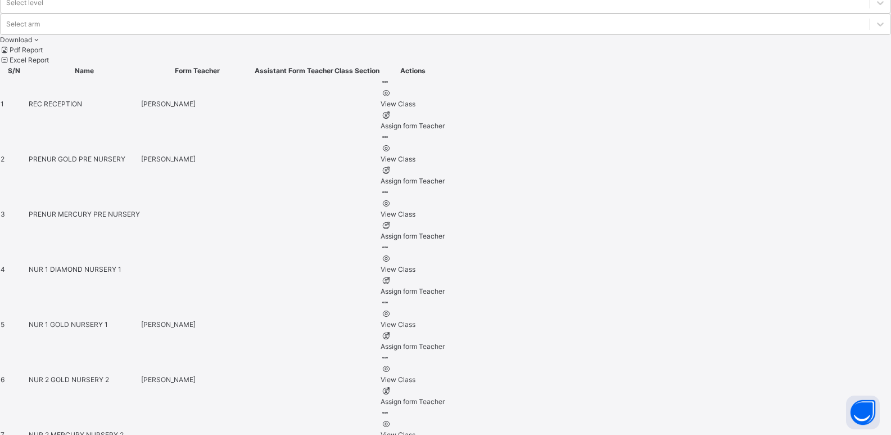
scroll to position [731, 0]
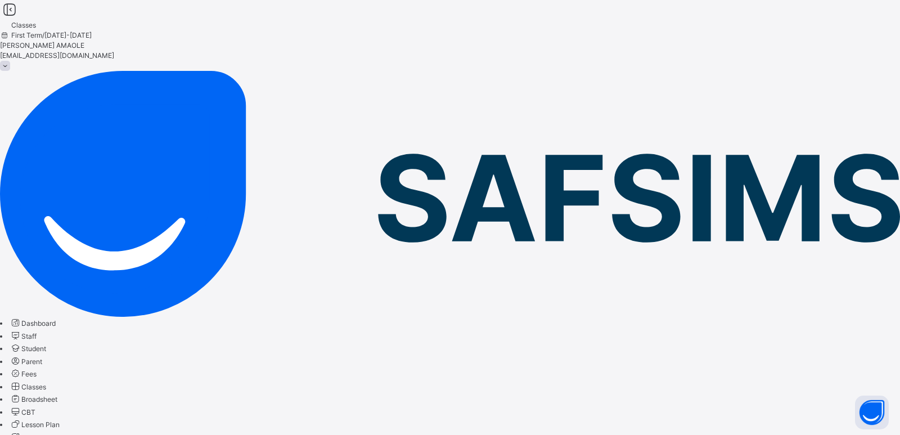
type input "*****"
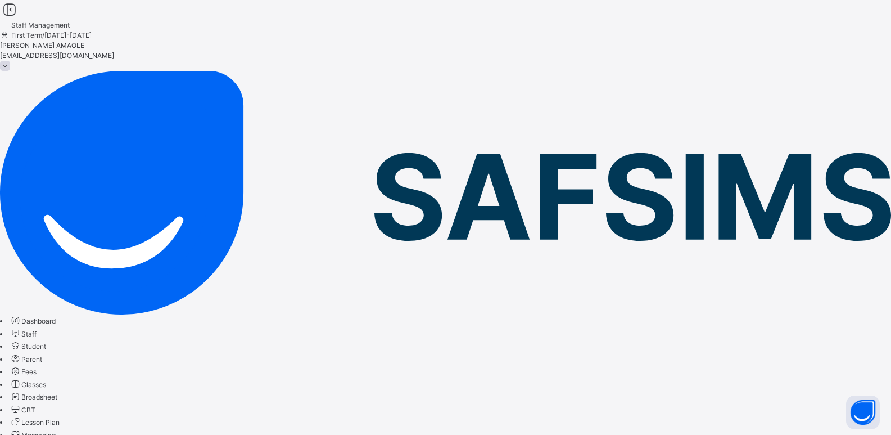
select select "**"
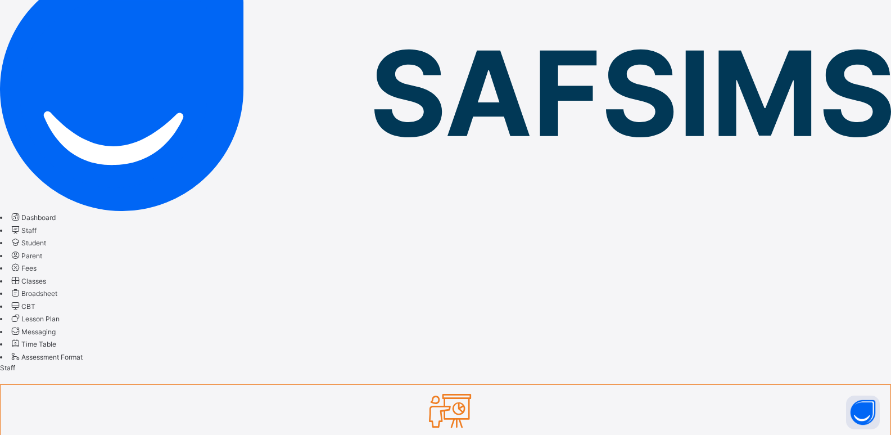
scroll to position [112, 0]
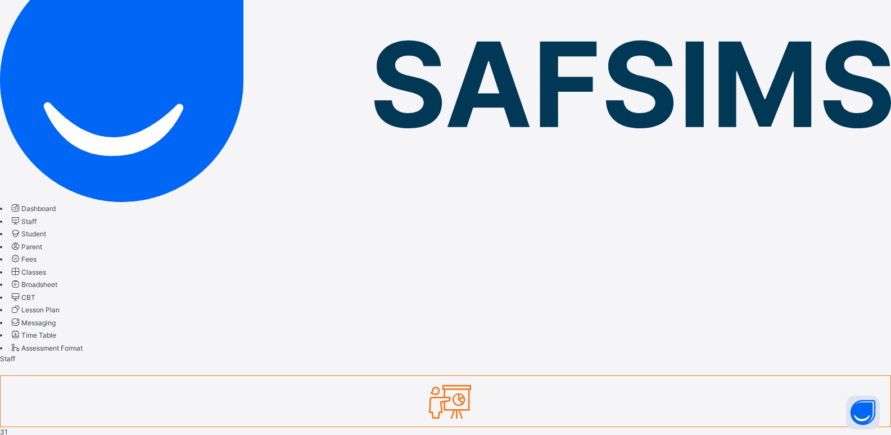
type input "*****"
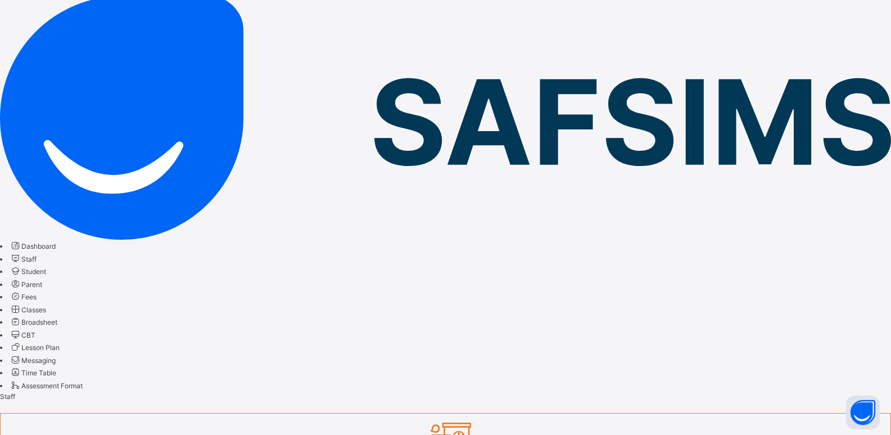
scroll to position [0, 0]
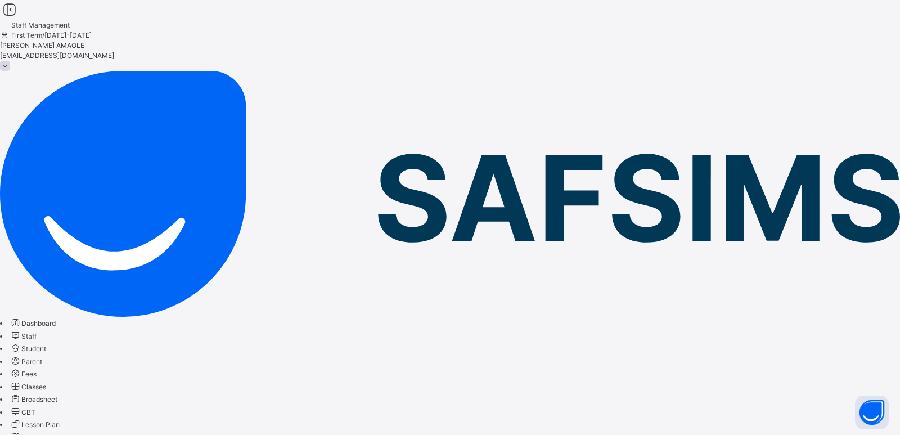
paste input "**********"
type input "**********"
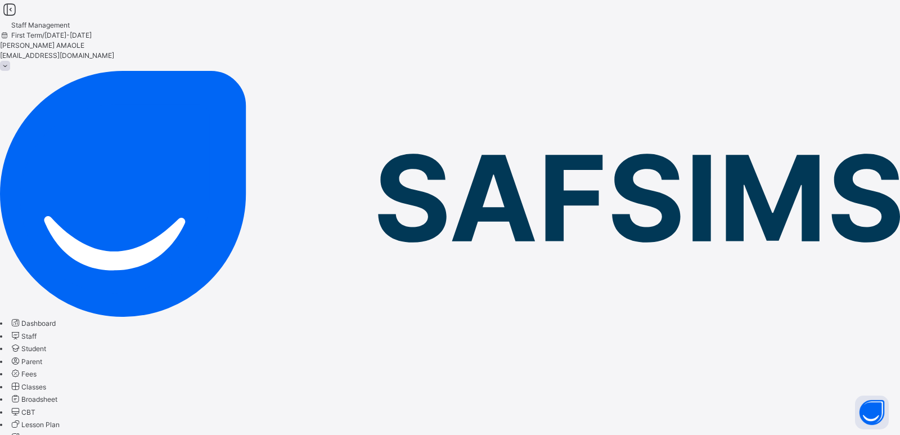
click at [37, 332] on span "Staff" at bounding box center [28, 336] width 15 height 8
click at [46, 344] on span "Student" at bounding box center [33, 348] width 25 height 8
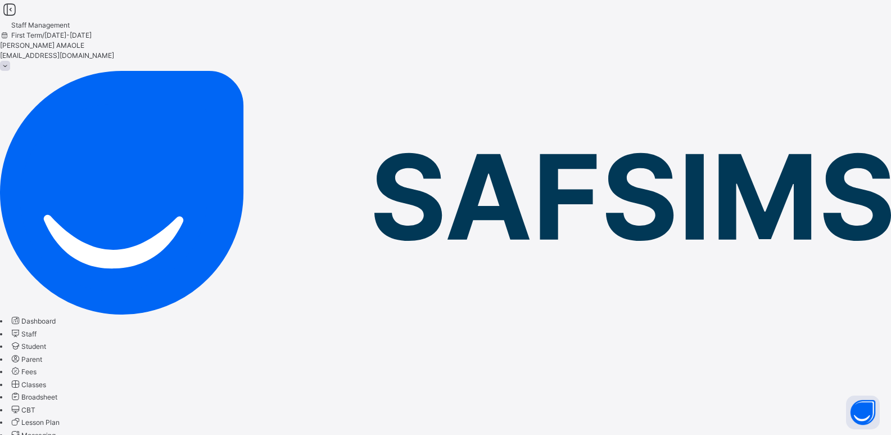
scroll to position [279, 0]
click at [37, 329] on span "Staff" at bounding box center [28, 333] width 15 height 8
type input "*****"
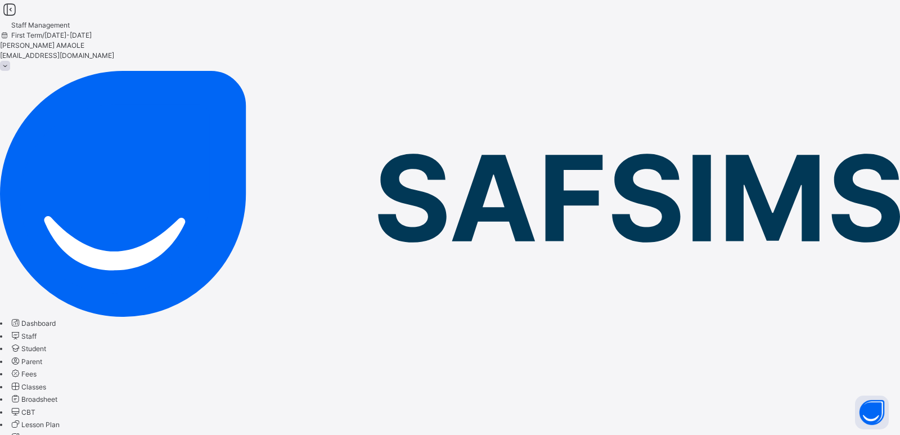
click at [52, 319] on span "Dashboard" at bounding box center [38, 323] width 34 height 8
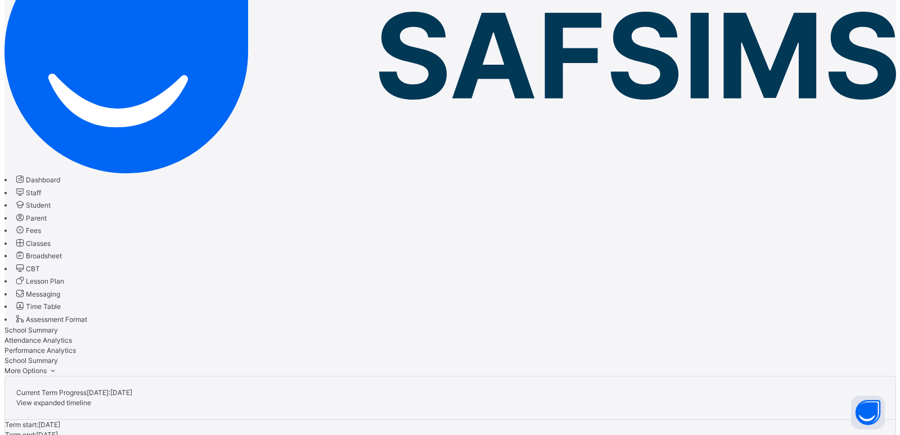
scroll to position [225, 0]
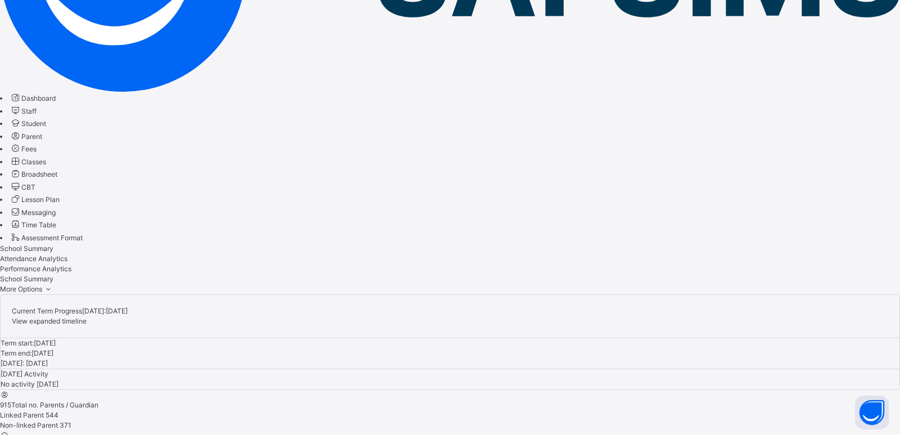
scroll to position [346, 0]
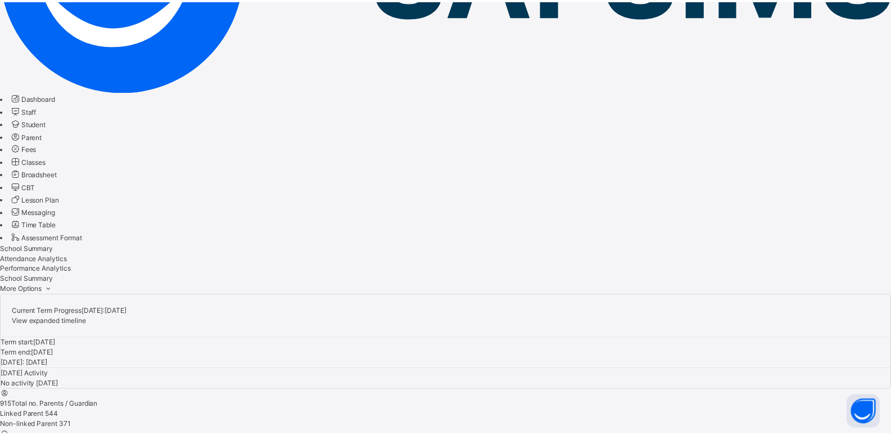
scroll to position [0, 0]
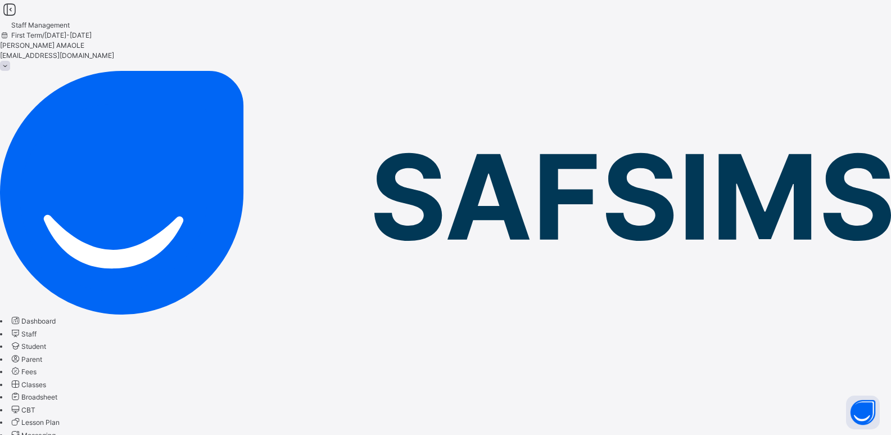
click at [10, 61] on span at bounding box center [5, 66] width 10 height 10
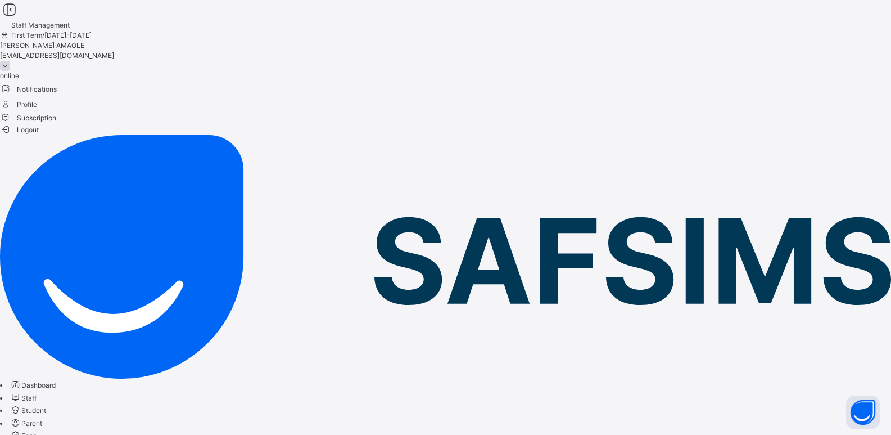
click at [39, 135] on span "Logout" at bounding box center [19, 130] width 39 height 12
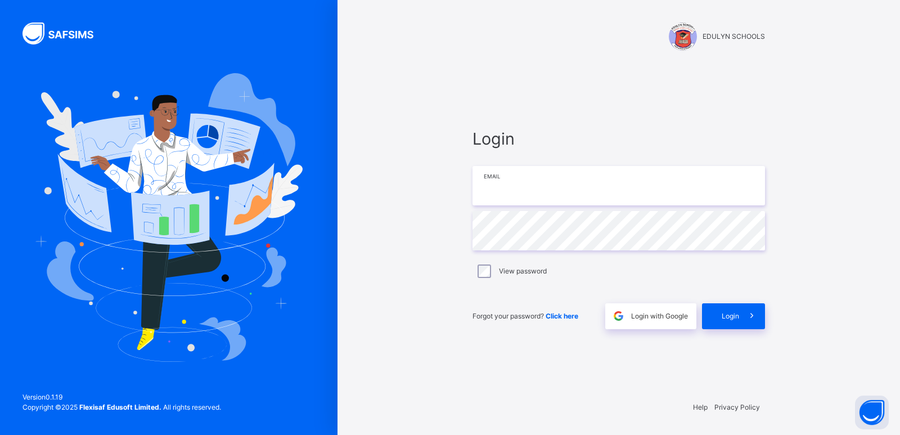
type input "**********"
